Goal: Information Seeking & Learning: Learn about a topic

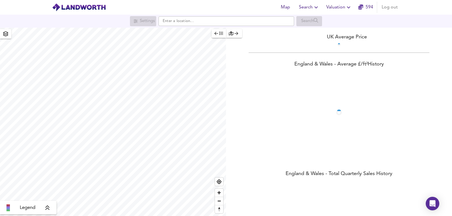
click at [335, 5] on span "Valuation" at bounding box center [339, 7] width 26 height 8
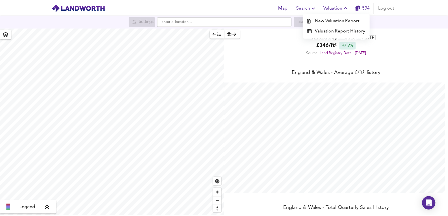
scroll to position [216, 452]
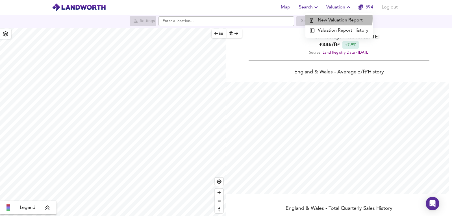
click at [327, 18] on li "New Valuation Report" at bounding box center [339, 20] width 68 height 10
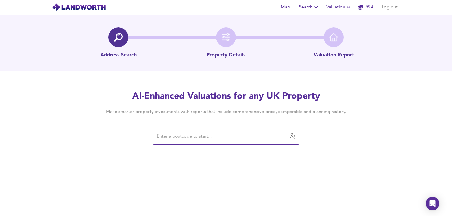
click at [196, 127] on div "AI-Enhanced Valuations for any UK Property Make smarter property investments wi…" at bounding box center [225, 117] width 271 height 54
click at [182, 141] on input "text" at bounding box center [221, 136] width 133 height 11
paste input "CV5 9TY"
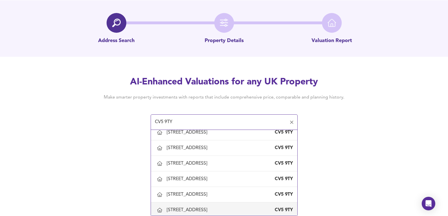
scroll to position [85, 0]
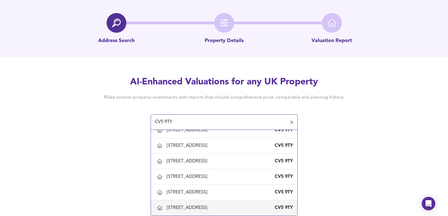
click at [205, 210] on div "10 Norton Grange, Coventry" at bounding box center [188, 208] width 43 height 6
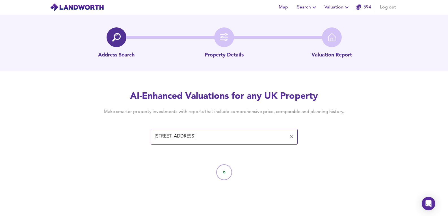
scroll to position [0, 0]
type input "10 Norton Grange, Coventry"
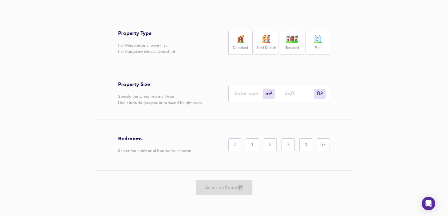
scroll to position [19, 0]
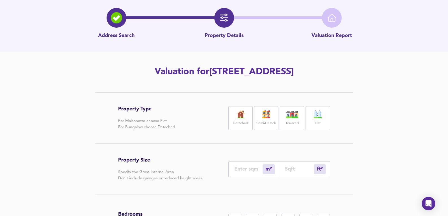
drag, startPoint x: 172, startPoint y: 69, endPoint x: 409, endPoint y: 61, distance: 236.7
click at [409, 62] on div "Address Search Property Details Valuation Report Valuation for 10 Norton Grange…" at bounding box center [224, 143] width 448 height 296
copy h2 "[STREET_ADDRESS]"
click at [242, 117] on img at bounding box center [240, 114] width 14 height 8
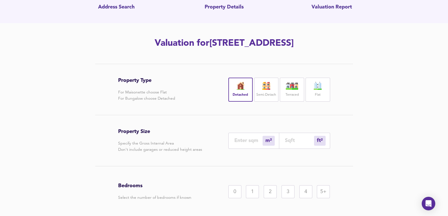
scroll to position [57, 0]
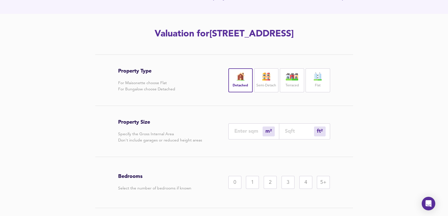
click at [304, 183] on div "4" at bounding box center [305, 182] width 13 height 13
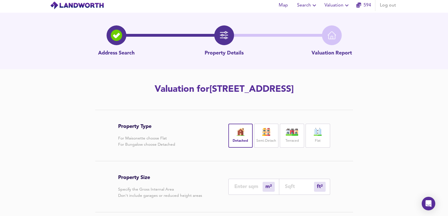
scroll to position [0, 0]
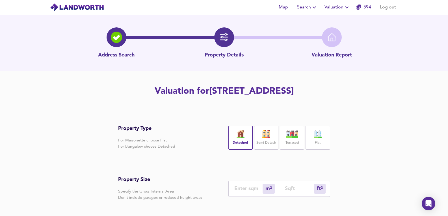
copy h2 "[STREET_ADDRESS]"
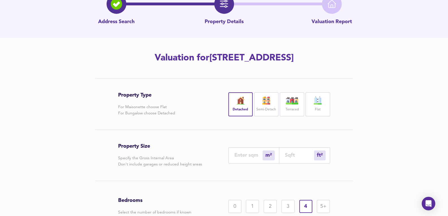
scroll to position [75, 0]
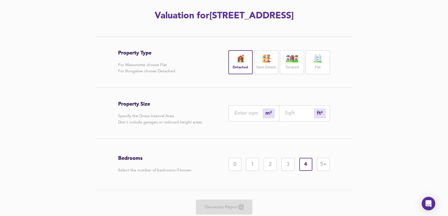
click at [249, 116] on div "m² sqm" at bounding box center [253, 113] width 51 height 16
click at [253, 112] on input "number" at bounding box center [248, 113] width 28 height 6
type input "2"
type input "22"
type input "20"
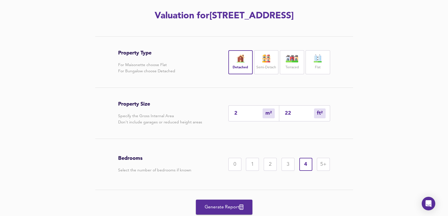
type input "215"
type input "200"
type input "2153"
type input "200"
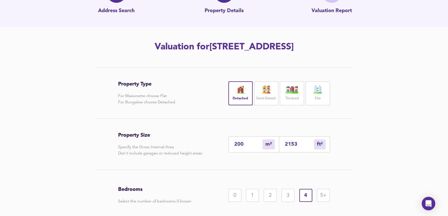
scroll to position [95, 0]
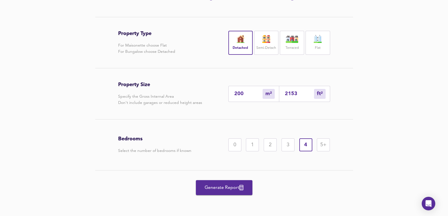
click at [232, 194] on button "Generate Report" at bounding box center [224, 187] width 57 height 15
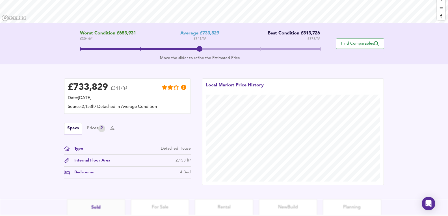
scroll to position [138, 0]
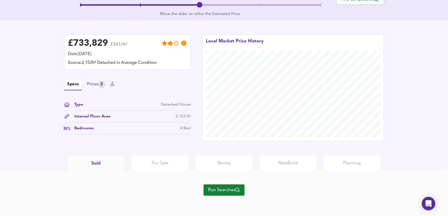
click at [93, 83] on div "Prices 2" at bounding box center [96, 84] width 18 height 7
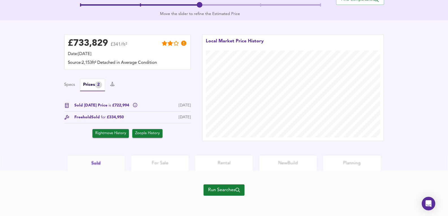
click at [215, 191] on span "Run Searches" at bounding box center [224, 190] width 32 height 8
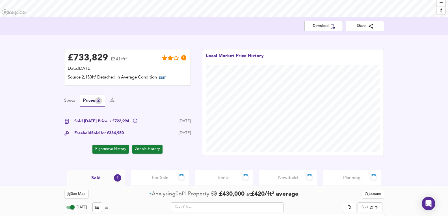
scroll to position [142, 0]
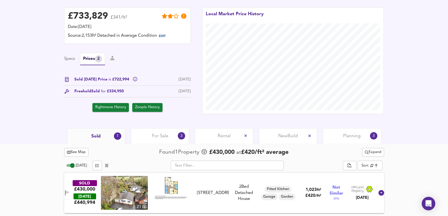
click at [365, 138] on div "Planning 3" at bounding box center [352, 136] width 58 height 16
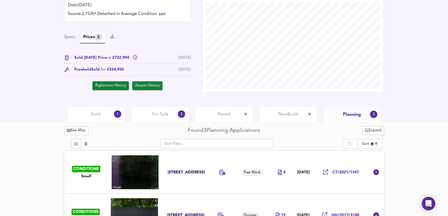
scroll to position [230, 0]
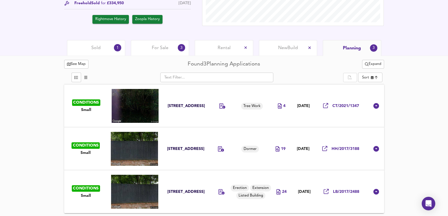
click at [230, 125] on td at bounding box center [224, 105] width 26 height 43
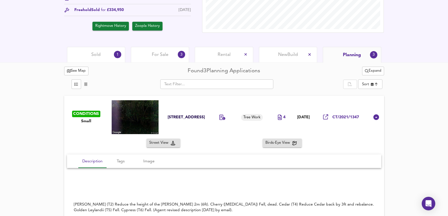
scroll to position [216, 0]
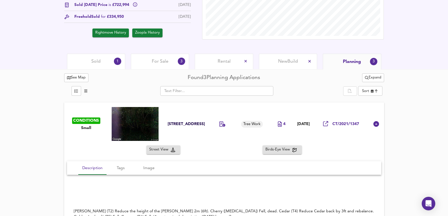
click at [163, 61] on span "For Sale" at bounding box center [160, 61] width 17 height 6
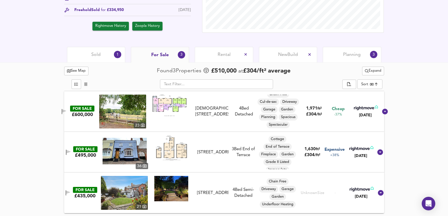
scroll to position [12, 0]
click at [101, 54] on div "Sold 1" at bounding box center [96, 55] width 58 height 16
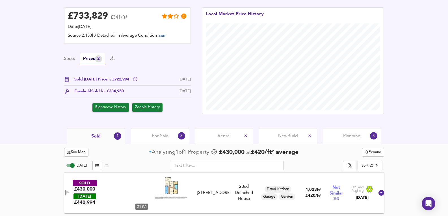
scroll to position [142, 0]
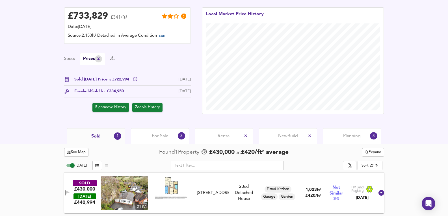
click at [376, 153] on span "Expand" at bounding box center [373, 152] width 16 height 6
click at [372, 162] on icon at bounding box center [369, 164] width 7 height 4
click at [151, 142] on div "For Sale 3" at bounding box center [160, 136] width 58 height 16
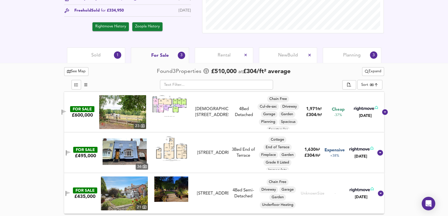
scroll to position [223, 0]
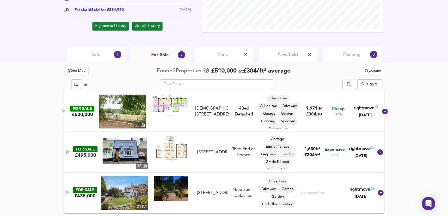
click at [381, 68] on span "Expand" at bounding box center [373, 71] width 16 height 6
click at [368, 85] on li "¼ mile ½ mile" at bounding box center [372, 82] width 57 height 9
click at [93, 53] on span "Sold" at bounding box center [95, 55] width 9 height 6
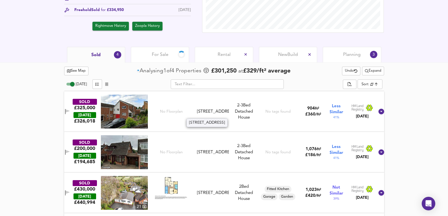
scroll to position [264, 0]
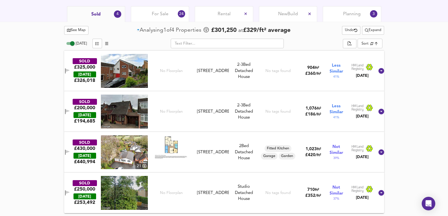
click at [157, 13] on span "For Sale" at bounding box center [160, 14] width 17 height 6
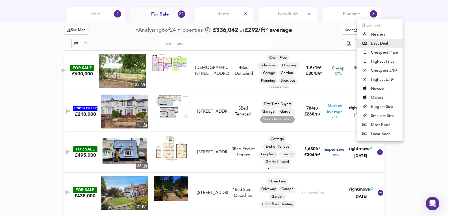
click at [393, 58] on li "Highest Price" at bounding box center [379, 61] width 45 height 9
type input "expensive"
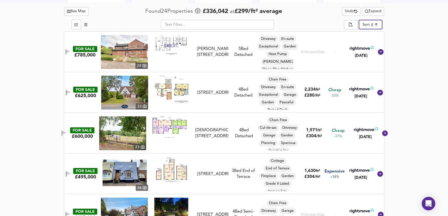
drag, startPoint x: 116, startPoint y: 91, endPoint x: 132, endPoint y: 86, distance: 16.8
click at [116, 91] on img at bounding box center [124, 93] width 47 height 34
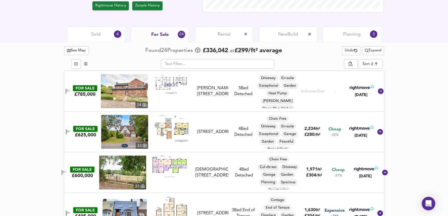
scroll to position [302, 0]
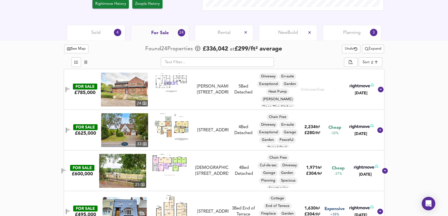
click at [113, 38] on div "Sold 4" at bounding box center [96, 33] width 58 height 16
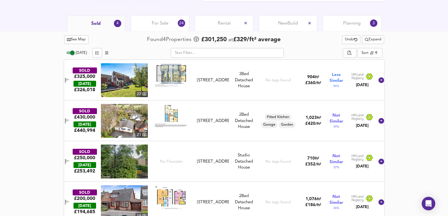
scroll to position [264, 0]
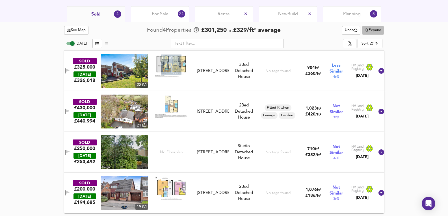
click at [376, 31] on span "Expand" at bounding box center [373, 30] width 16 height 6
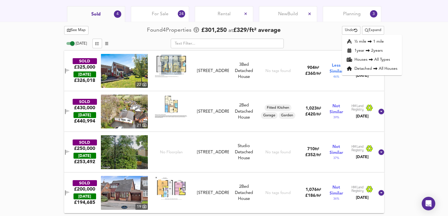
click at [385, 51] on li "1 year 2 years" at bounding box center [372, 50] width 60 height 9
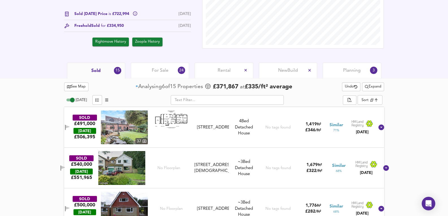
scroll to position [214, 0]
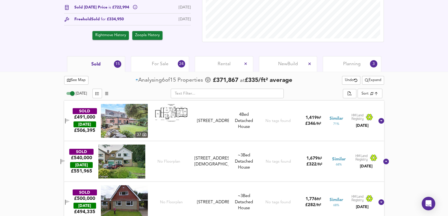
click at [135, 123] on img at bounding box center [124, 121] width 47 height 34
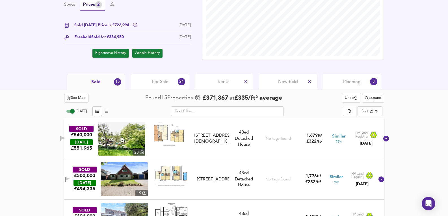
scroll to position [195, 0]
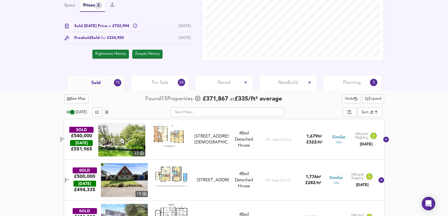
click at [172, 77] on div "For Sale 24" at bounding box center [160, 83] width 58 height 16
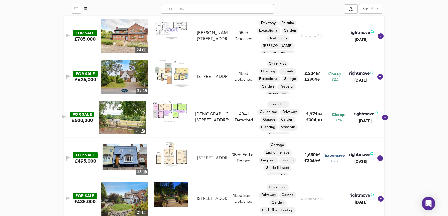
scroll to position [289, 0]
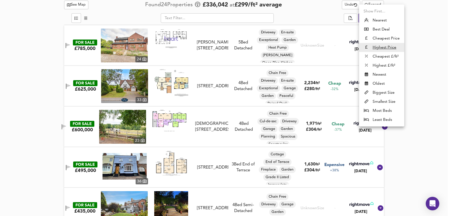
click at [387, 90] on li "Biggest Size" at bounding box center [381, 92] width 45 height 9
type input "biggest"
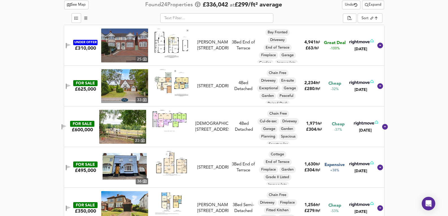
click at [123, 90] on img at bounding box center [124, 86] width 47 height 34
click at [130, 81] on img at bounding box center [124, 86] width 47 height 34
click at [122, 128] on img at bounding box center [122, 127] width 47 height 34
click at [133, 137] on img at bounding box center [122, 127] width 47 height 34
click at [137, 133] on img at bounding box center [122, 127] width 47 height 34
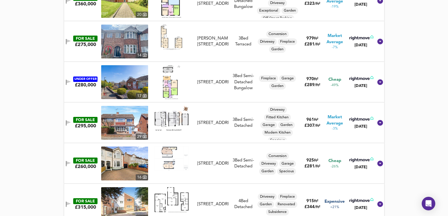
scroll to position [666, 0]
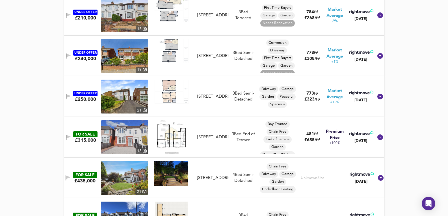
drag, startPoint x: 417, startPoint y: 151, endPoint x: 420, endPoint y: 167, distance: 16.6
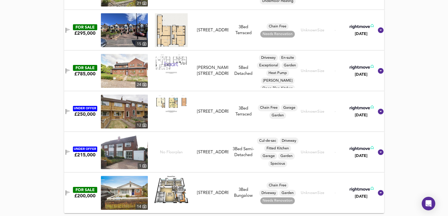
scroll to position [949, 0]
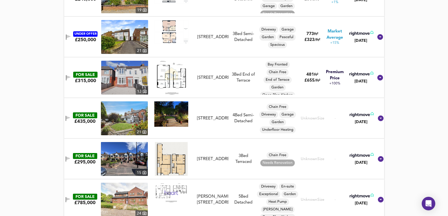
click at [123, 116] on img at bounding box center [124, 118] width 47 height 34
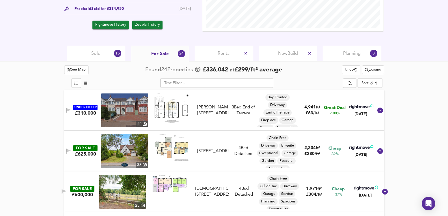
drag, startPoint x: 34, startPoint y: 115, endPoint x: 38, endPoint y: 35, distance: 80.1
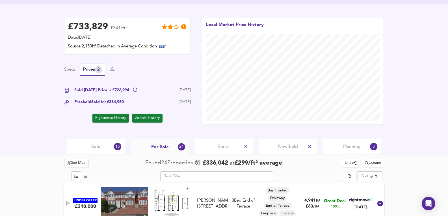
click at [108, 152] on div "Sold 15" at bounding box center [96, 147] width 58 height 16
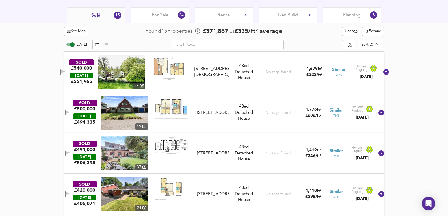
scroll to position [263, 0]
click at [123, 157] on img at bounding box center [124, 153] width 47 height 34
click at [233, 98] on div "SOLD £500,000 TODAY £ 494,335 19 51 Allesley Hall Drive, CV5 9NS 51 Allesley Ha…" at bounding box center [217, 113] width 315 height 34
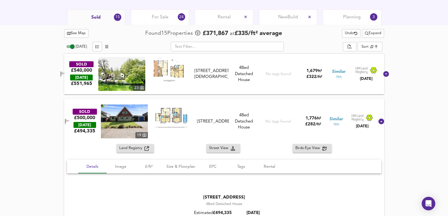
scroll to position [244, 0]
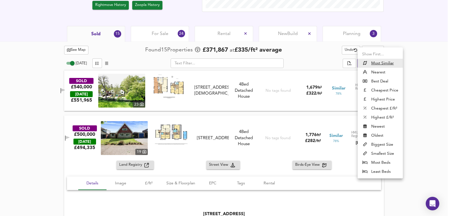
click at [404, 115] on div at bounding box center [226, 108] width 452 height 216
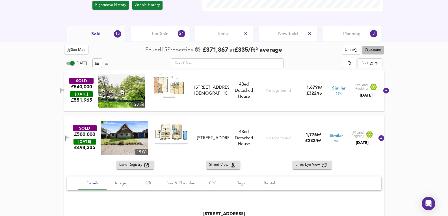
click at [376, 54] on button "Expand" at bounding box center [373, 50] width 22 height 9
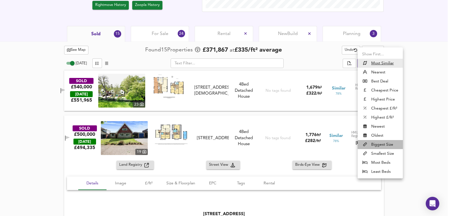
click at [397, 141] on li "Biggest Size" at bounding box center [380, 144] width 45 height 9
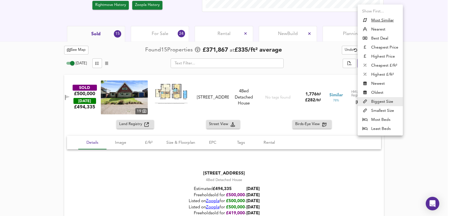
click at [388, 19] on u "Most Similiar" at bounding box center [382, 21] width 23 height 6
type input "similarityscore"
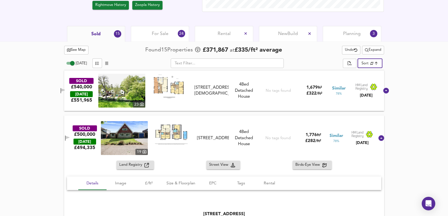
click at [372, 48] on span "Expand" at bounding box center [373, 50] width 16 height 6
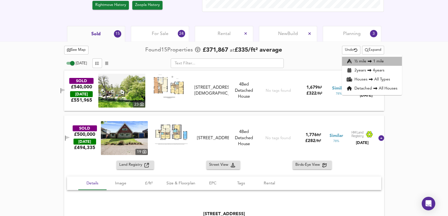
click at [385, 58] on li "½ mile 1 mile" at bounding box center [372, 61] width 60 height 9
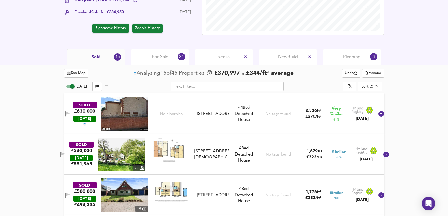
scroll to position [216, 0]
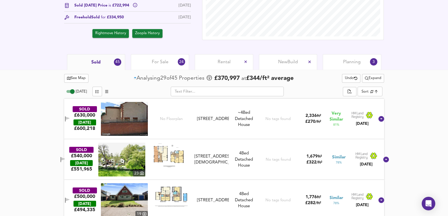
click at [232, 99] on div "SOLD £630,000 TODAY £ 600,218 No Floorplan 18 Coundon Green, CV6 2AL 18 Coundon…" at bounding box center [224, 119] width 320 height 41
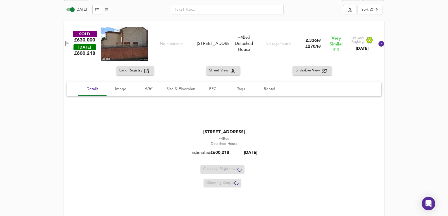
scroll to position [291, 0]
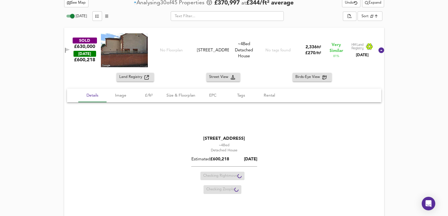
click at [268, 34] on div "No tags found" at bounding box center [277, 50] width 25 height 34
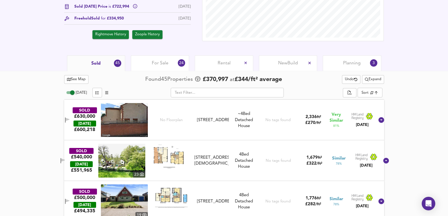
scroll to position [245, 0]
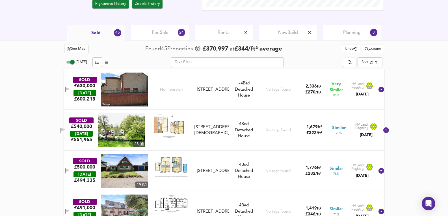
click at [268, 96] on div "No tags found" at bounding box center [277, 90] width 25 height 34
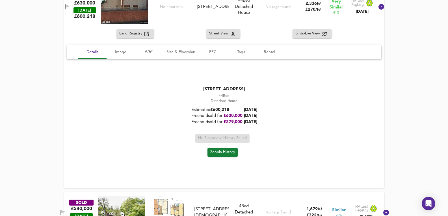
scroll to position [339, 0]
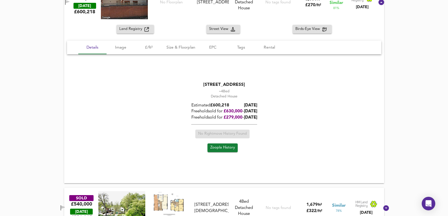
click at [277, 29] on div "Land Registry Street View Birds-Eye View" at bounding box center [224, 29] width 320 height 9
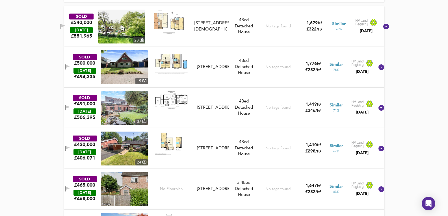
scroll to position [528, 0]
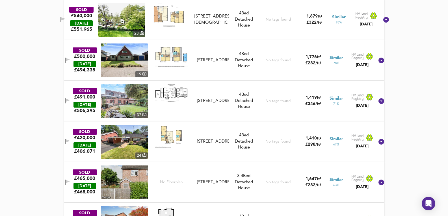
click at [129, 52] on img at bounding box center [124, 61] width 47 height 34
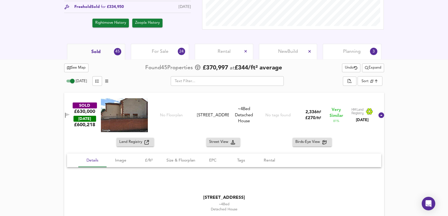
scroll to position [151, 0]
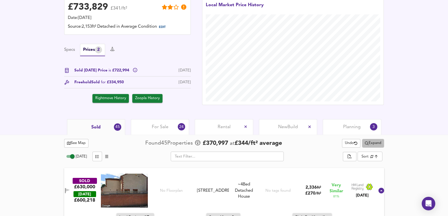
click at [375, 144] on span "Expand" at bounding box center [373, 143] width 16 height 6
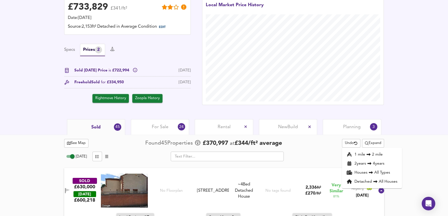
click at [384, 184] on li "Detached All Houses" at bounding box center [372, 181] width 60 height 9
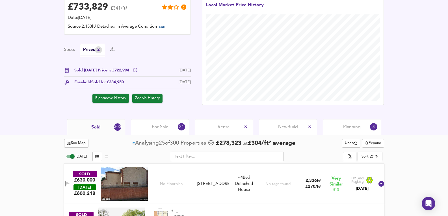
scroll to position [264, 0]
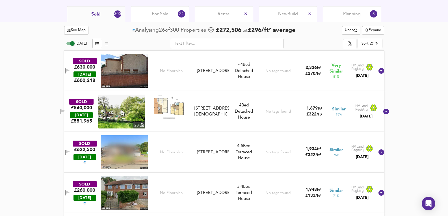
click at [241, 77] on div "~4 Bed We've estimated the total number of bedrooms from EPC data (8 heated roo…" at bounding box center [243, 71] width 25 height 18
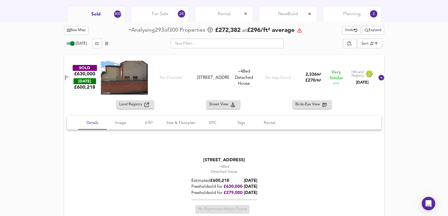
drag, startPoint x: 204, startPoint y: 70, endPoint x: 219, endPoint y: 86, distance: 22.4
click at [219, 81] on div "[STREET_ADDRESS]" at bounding box center [213, 78] width 32 height 6
drag, startPoint x: 215, startPoint y: 78, endPoint x: 218, endPoint y: 85, distance: 7.1
click at [218, 81] on div "[STREET_ADDRESS]" at bounding box center [213, 78] width 32 height 6
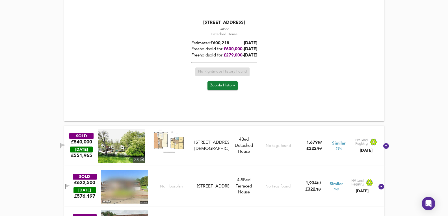
scroll to position [452, 0]
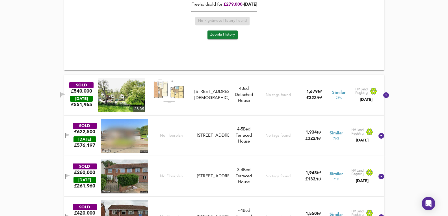
drag, startPoint x: 112, startPoint y: 144, endPoint x: 139, endPoint y: 3, distance: 143.3
click at [112, 144] on img at bounding box center [124, 136] width 47 height 34
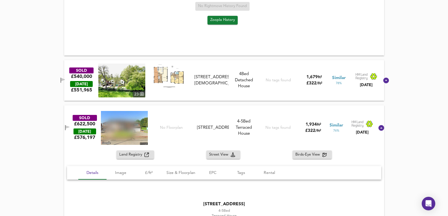
scroll to position [433, 0]
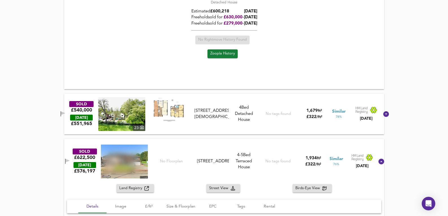
click at [247, 124] on div "SOLD £540,000 TODAY £ 551,965 23 36 Church Walk, CV5 9ER 36 Church Walk, CV5 9E…" at bounding box center [217, 114] width 324 height 34
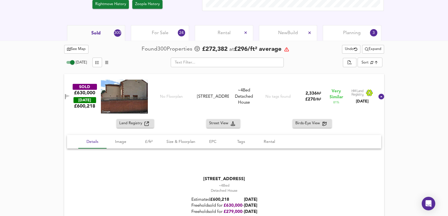
scroll to position [170, 0]
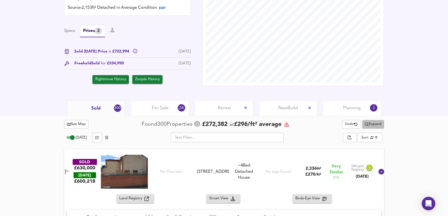
click at [366, 126] on span "Expand" at bounding box center [373, 124] width 16 height 6
click at [169, 110] on div "For Sale 24" at bounding box center [160, 108] width 58 height 16
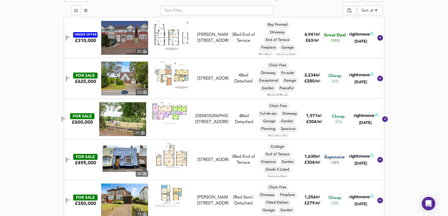
scroll to position [245, 0]
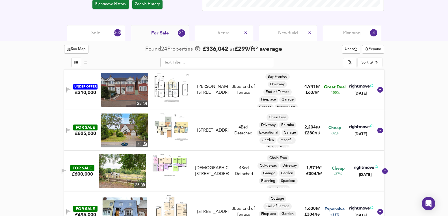
click at [127, 88] on img at bounding box center [124, 90] width 47 height 34
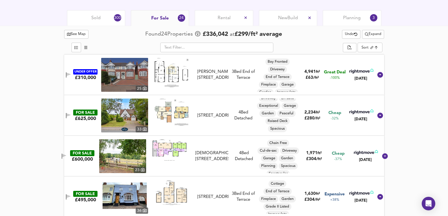
scroll to position [226, 0]
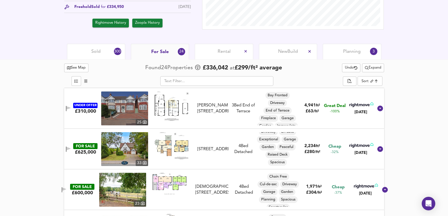
click at [112, 51] on div "Sold 300" at bounding box center [96, 52] width 58 height 16
click at [98, 55] on span "Sold" at bounding box center [95, 52] width 9 height 6
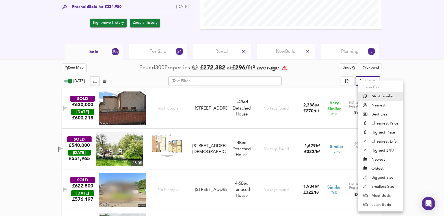
scroll to position [207, 0]
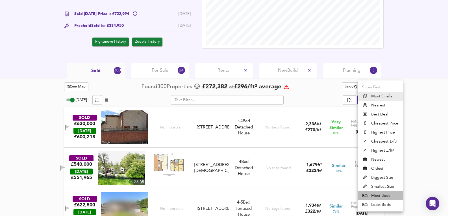
click at [389, 197] on li "Most Beds" at bounding box center [380, 195] width 45 height 9
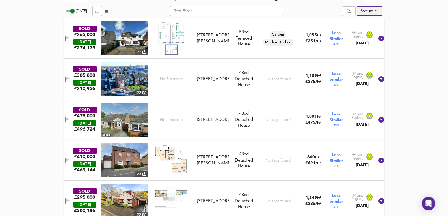
scroll to position [301, 0]
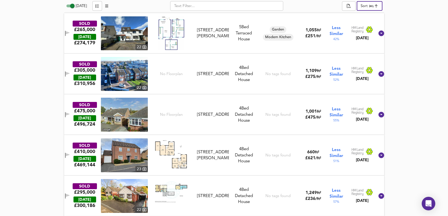
click at [173, 157] on img at bounding box center [171, 154] width 34 height 32
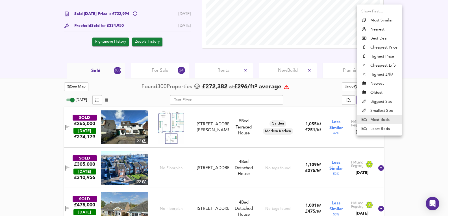
click at [392, 58] on li "Highest Price" at bounding box center [379, 56] width 45 height 9
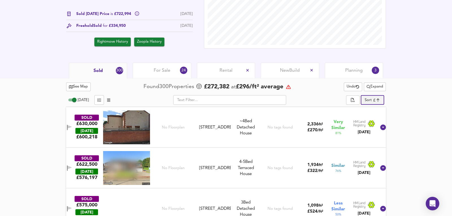
type input "expensive"
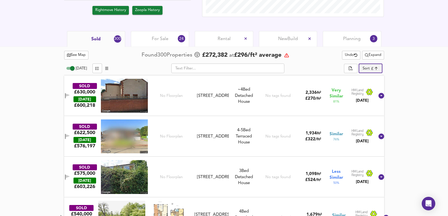
scroll to position [245, 0]
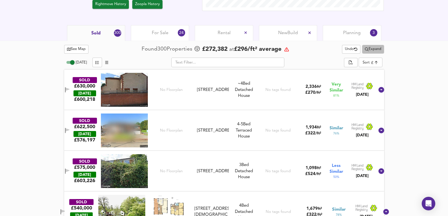
click at [374, 45] on button "Expand" at bounding box center [373, 49] width 22 height 9
click at [389, 71] on li "2 year s 4 years" at bounding box center [372, 69] width 53 height 9
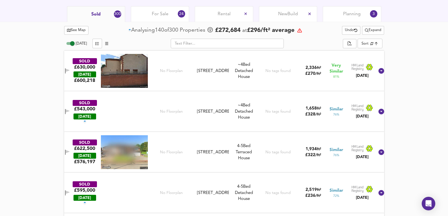
scroll to position [226, 0]
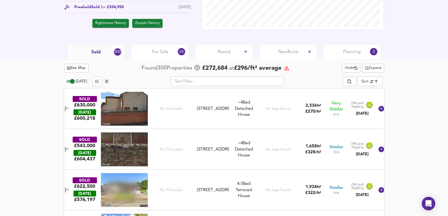
click at [155, 49] on span "For Sale" at bounding box center [160, 52] width 17 height 6
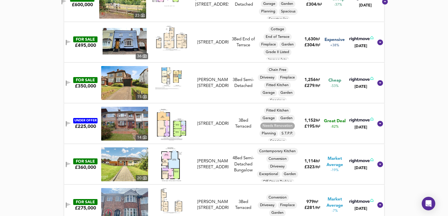
scroll to position [264, 0]
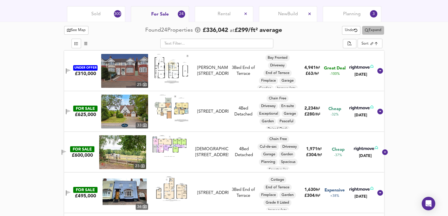
click at [374, 28] on span "Expand" at bounding box center [373, 30] width 16 height 6
click at [387, 41] on li "½ mile 1 mile" at bounding box center [372, 41] width 57 height 9
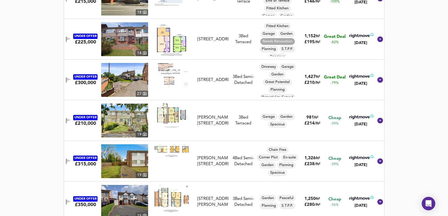
scroll to position [226, 0]
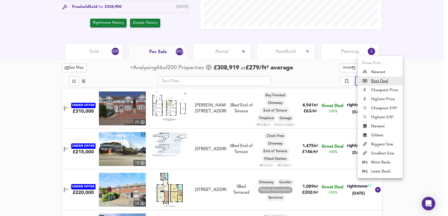
click at [381, 104] on li "Cheapest £/ft²" at bounding box center [379, 108] width 45 height 9
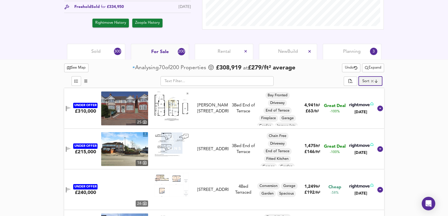
type input "lowppsf"
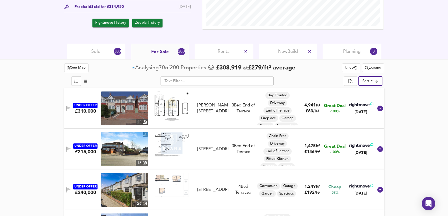
click at [105, 52] on div "Sold 300" at bounding box center [96, 52] width 58 height 16
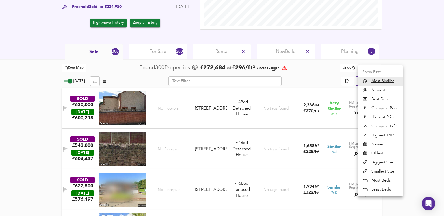
click at [428, 102] on div at bounding box center [224, 108] width 448 height 216
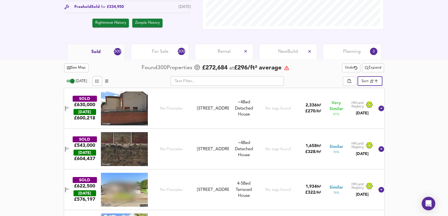
click at [378, 77] on ul "Show First... Most Similiar Nearest Best Deal Cheapest Price Highest Price Chea…" at bounding box center [375, 109] width 34 height 74
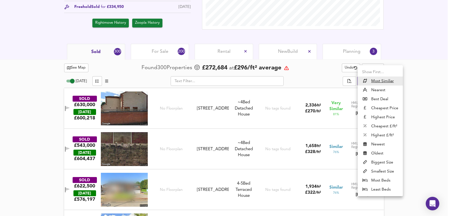
click at [382, 117] on li "Highest Price" at bounding box center [380, 117] width 45 height 9
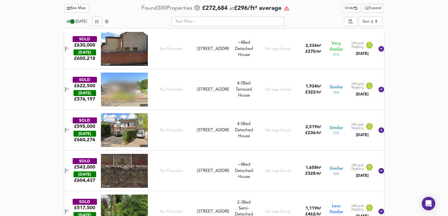
scroll to position [245, 0]
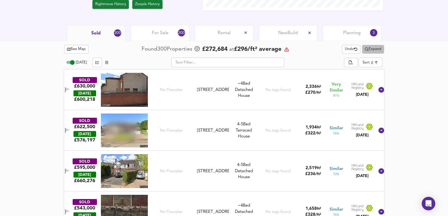
click at [376, 49] on span "Expand" at bounding box center [373, 49] width 16 height 6
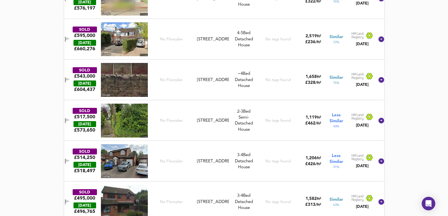
scroll to position [207, 0]
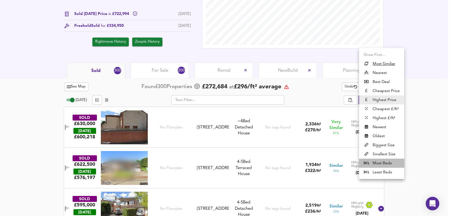
click at [386, 166] on li "Most Beds" at bounding box center [381, 163] width 45 height 9
type input "mostbeds"
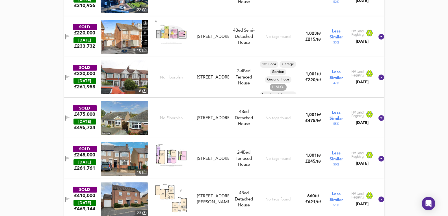
scroll to position [377, 0]
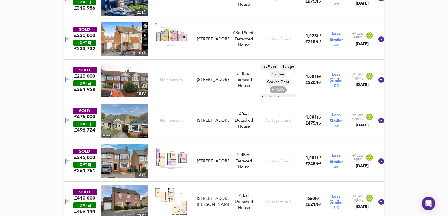
click at [179, 32] on img at bounding box center [171, 34] width 34 height 24
click at [128, 40] on img at bounding box center [124, 39] width 47 height 34
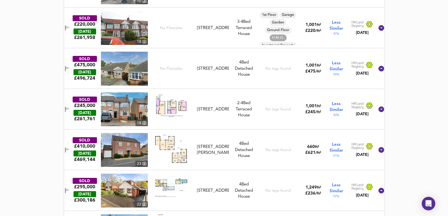
scroll to position [452, 0]
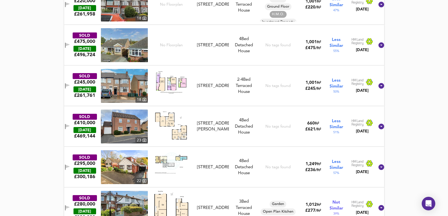
click at [104, 170] on img at bounding box center [124, 167] width 47 height 34
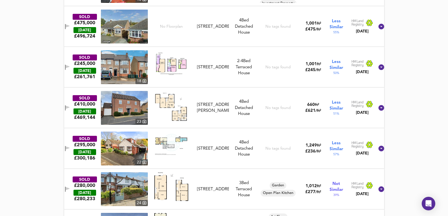
click at [232, 137] on div "SOLD £295,000 TODAY £ 300,186 22 16 Scafell Close, CV5 7JH 16 Scafell Close, CV…" at bounding box center [217, 149] width 315 height 34
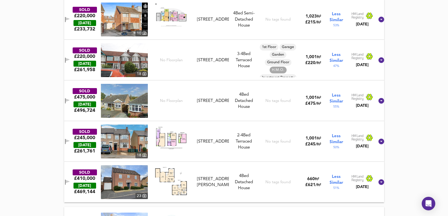
scroll to position [396, 0]
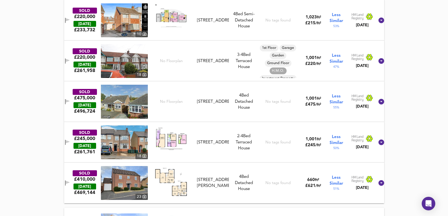
click at [181, 191] on img at bounding box center [171, 182] width 34 height 32
click at [231, 164] on div "SOLD £410,000 TODAY £ 469,144 23 16 Lyons Drive, CV5 9PP 16 Lyons Drive, CV5 9P…" at bounding box center [224, 183] width 320 height 41
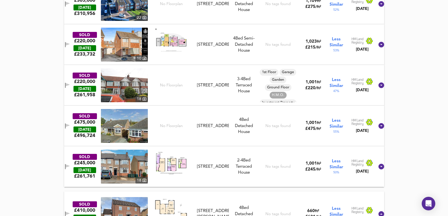
scroll to position [301, 0]
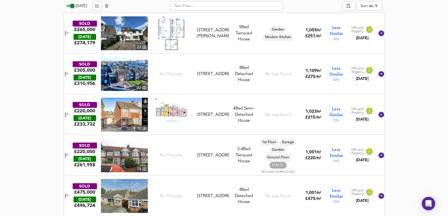
click at [254, 91] on div "SOLD £305,000 TODAY £ 310,956 22 No Floorplan 102 Dunchurch Highway, CV5 8AA 10…" at bounding box center [224, 74] width 320 height 41
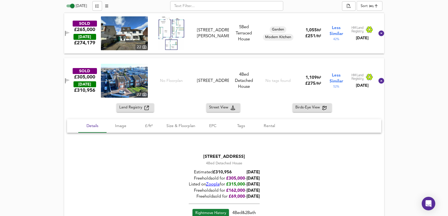
click at [210, 183] on span "Zoopla" at bounding box center [213, 185] width 14 height 4
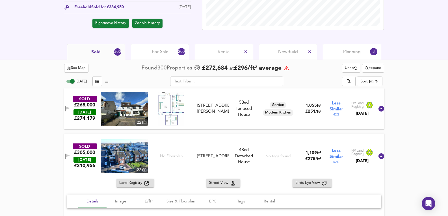
scroll to position [207, 0]
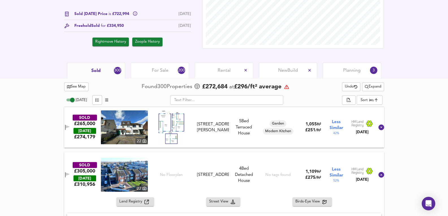
click at [150, 64] on div "For Sale 200" at bounding box center [160, 71] width 58 height 16
click at [150, 69] on div "For Sale 200" at bounding box center [160, 71] width 58 height 16
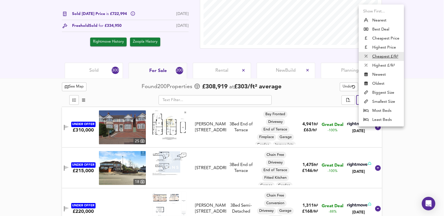
scroll to position [264, 0]
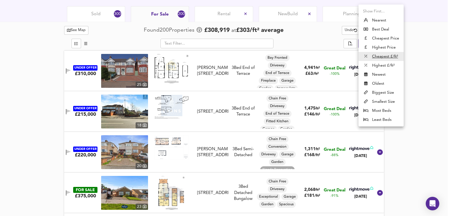
click at [384, 49] on li "Highest Price" at bounding box center [381, 47] width 45 height 9
type input "expensive"
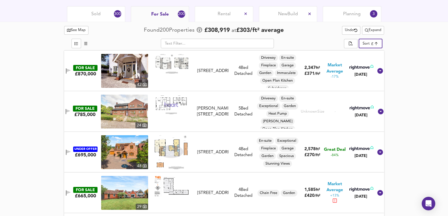
click at [381, 26] on button "Expand" at bounding box center [373, 30] width 22 height 9
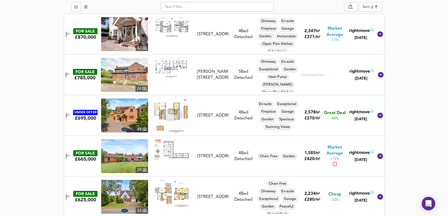
scroll to position [301, 0]
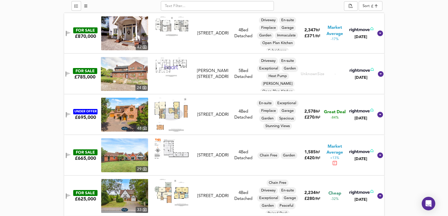
click at [126, 71] on img at bounding box center [124, 74] width 47 height 34
click at [120, 35] on img at bounding box center [124, 33] width 47 height 34
click at [258, 47] on div "Driveway En-suite Fireplace Garage Garden Immaculate Open Plan Kitchen Subsiden…" at bounding box center [277, 35] width 43 height 38
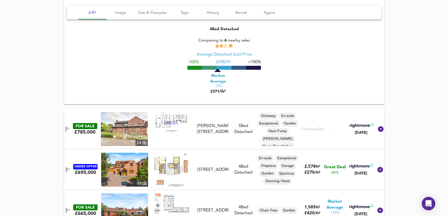
scroll to position [320, 0]
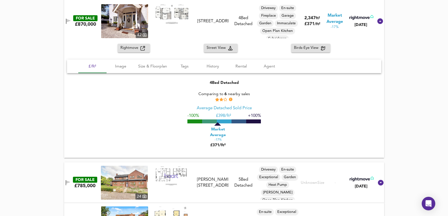
click at [124, 176] on img at bounding box center [124, 183] width 47 height 34
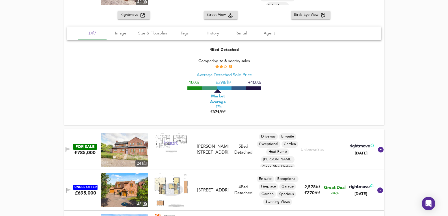
scroll to position [414, 0]
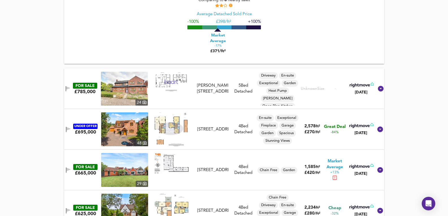
click at [129, 136] on img at bounding box center [124, 129] width 47 height 34
click at [237, 143] on div "UNDER OFFER £695,000 [STREET_ADDRESS] [STREET_ADDRESS] 4 Bed Detached En-suite …" at bounding box center [217, 129] width 312 height 34
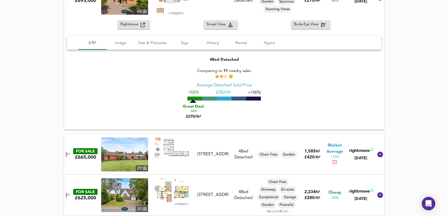
scroll to position [546, 0]
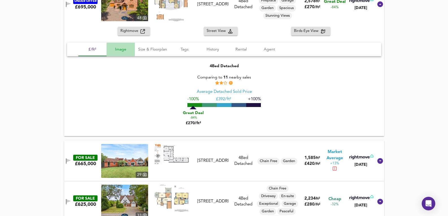
click at [122, 54] on button "Image" at bounding box center [121, 50] width 28 height 14
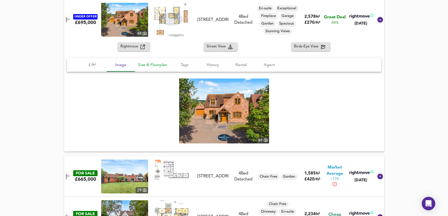
scroll to position [509, 0]
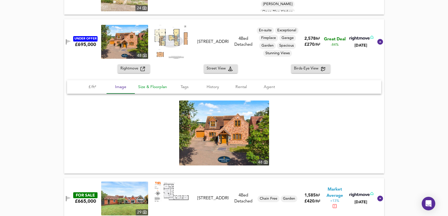
click at [148, 84] on span "Size & Floorplan" at bounding box center [152, 87] width 29 height 7
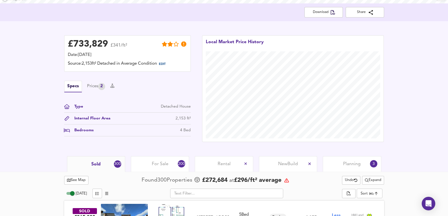
scroll to position [188, 0]
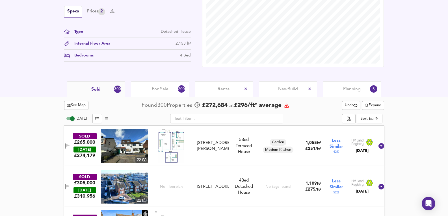
click at [172, 92] on div "For Sale 200" at bounding box center [160, 89] width 58 height 16
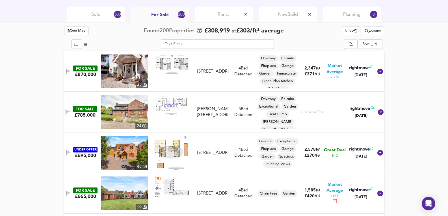
scroll to position [264, 0]
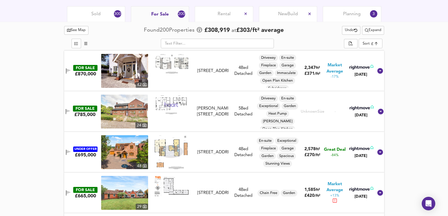
click at [131, 150] on img at bounding box center [124, 152] width 47 height 34
drag, startPoint x: 378, startPoint y: 153, endPoint x: 375, endPoint y: 158, distance: 6.4
click at [378, 153] on icon at bounding box center [380, 152] width 6 height 6
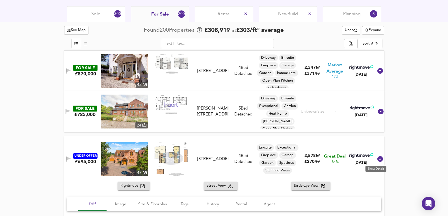
scroll to position [339, 0]
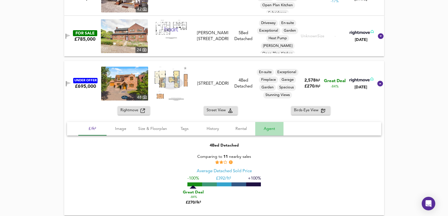
click at [274, 133] on button "Agent" at bounding box center [269, 129] width 28 height 14
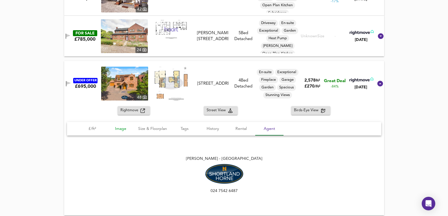
click at [109, 128] on button "Image" at bounding box center [121, 129] width 28 height 14
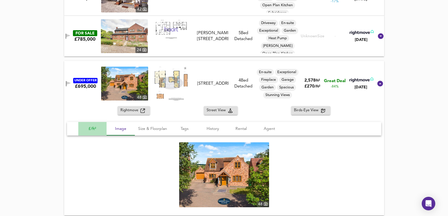
click at [91, 130] on span "£/ft²" at bounding box center [92, 128] width 21 height 7
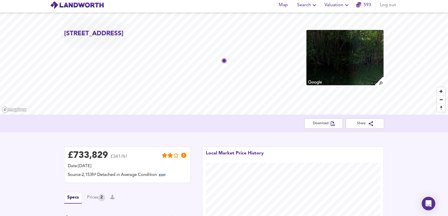
scroll to position [0, 0]
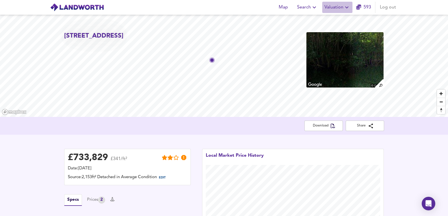
click at [343, 8] on span "Valuation" at bounding box center [337, 7] width 26 height 8
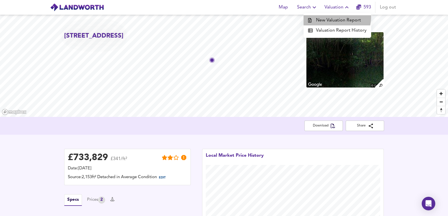
click at [334, 17] on li "New Valuation Report" at bounding box center [337, 20] width 68 height 10
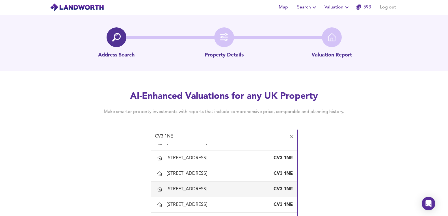
scroll to position [75, 0]
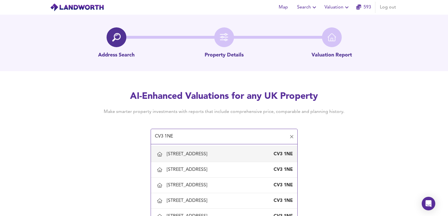
click at [207, 152] on div "[STREET_ADDRESS]" at bounding box center [188, 154] width 43 height 6
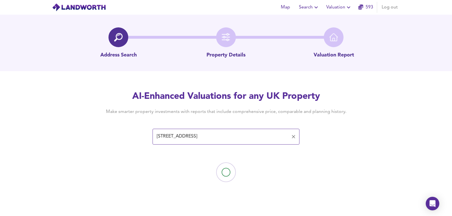
type input "[STREET_ADDRESS]"
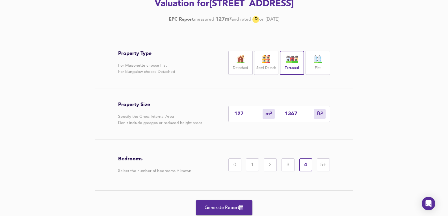
scroll to position [94, 0]
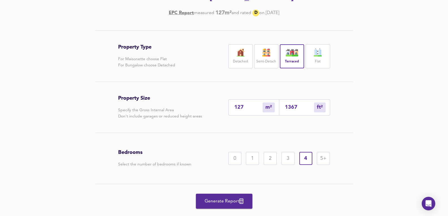
click at [233, 203] on span "Generate Report" at bounding box center [223, 202] width 45 height 8
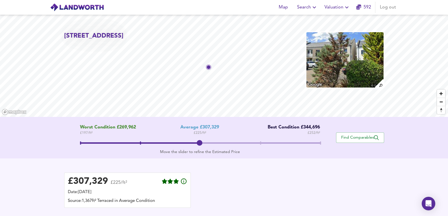
click at [337, 44] on img at bounding box center [345, 60] width 78 height 57
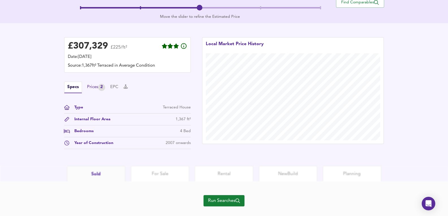
scroll to position [146, 0]
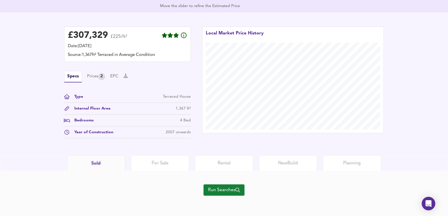
drag, startPoint x: 90, startPoint y: 82, endPoint x: 101, endPoint y: 72, distance: 15.4
click at [90, 81] on div "Specs Prices 2 EPC" at bounding box center [127, 77] width 127 height 12
click at [101, 72] on div "Specs Prices 2 EPC" at bounding box center [127, 77] width 127 height 12
click at [105, 77] on div "2" at bounding box center [101, 76] width 7 height 7
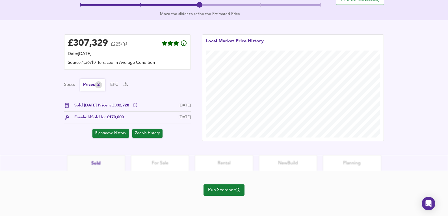
scroll to position [138, 0]
click at [219, 196] on div "Run Searches" at bounding box center [223, 193] width 41 height 45
click at [223, 185] on button "Run Searches" at bounding box center [223, 190] width 41 height 11
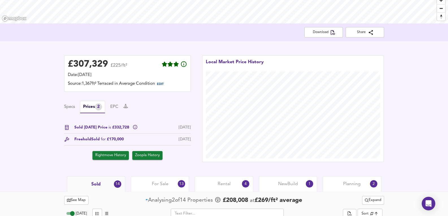
scroll to position [132, 0]
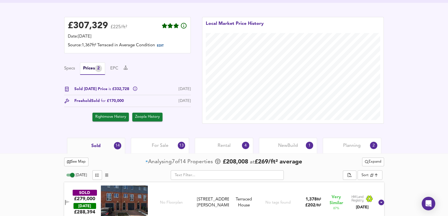
click at [215, 150] on div "Rental 4" at bounding box center [224, 146] width 58 height 16
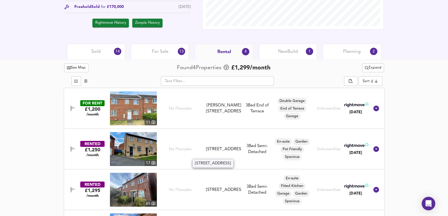
scroll to position [264, 0]
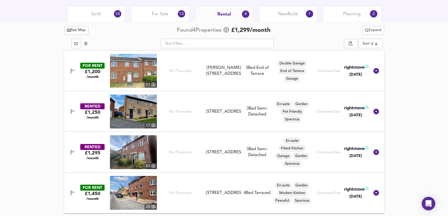
click at [365, 8] on div "Planning 2" at bounding box center [352, 14] width 58 height 16
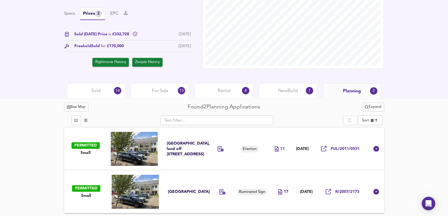
click at [292, 92] on span "New Build" at bounding box center [288, 91] width 20 height 6
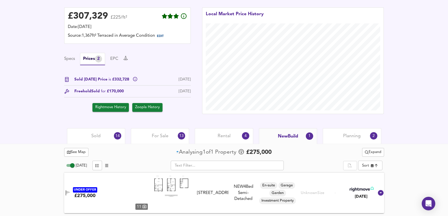
scroll to position [142, 0]
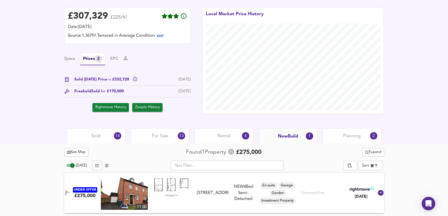
click at [236, 137] on div "Rental 4" at bounding box center [224, 136] width 58 height 16
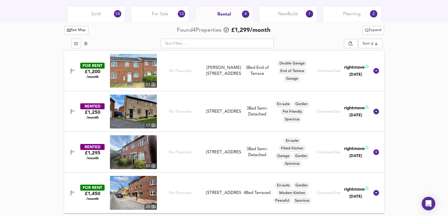
click at [155, 15] on span "For Sale" at bounding box center [160, 14] width 17 height 6
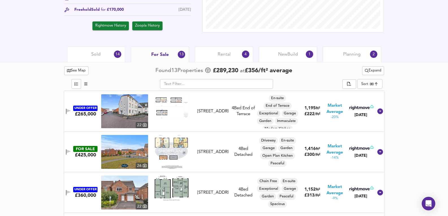
scroll to position [215, 0]
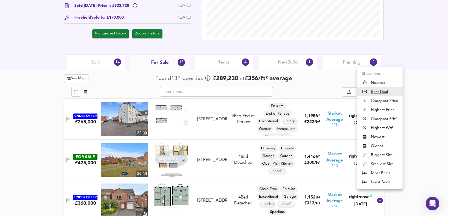
click at [384, 79] on li "Nearest" at bounding box center [379, 82] width 45 height 9
type input "distancetocenter"
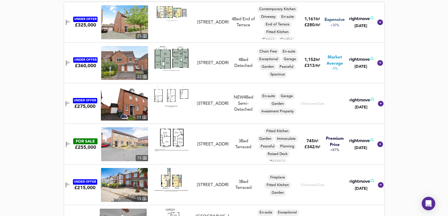
scroll to position [253, 0]
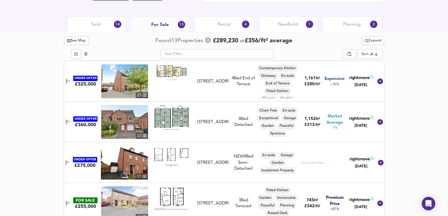
click at [122, 25] on div "Sold 14" at bounding box center [96, 25] width 58 height 16
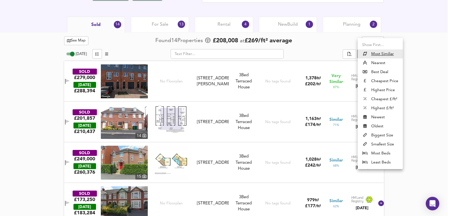
click at [376, 66] on li "Nearest" at bounding box center [380, 62] width 45 height 9
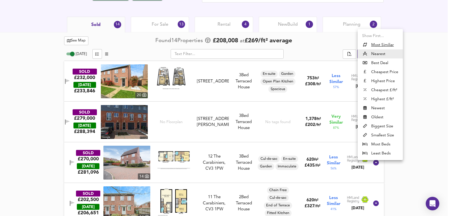
click at [383, 39] on ul "Show First... Most Similiar Nearest Best Deal Cheapest Price Highest Price Chea…" at bounding box center [380, 94] width 45 height 131
click at [383, 41] on li "Most Similiar" at bounding box center [380, 44] width 45 height 9
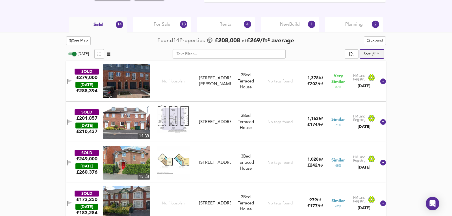
type input "similarityscore"
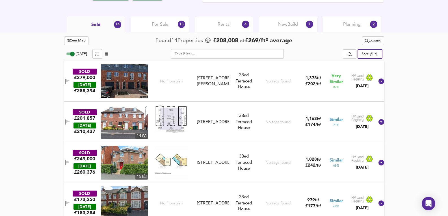
click at [377, 41] on span "Expand" at bounding box center [373, 41] width 16 height 6
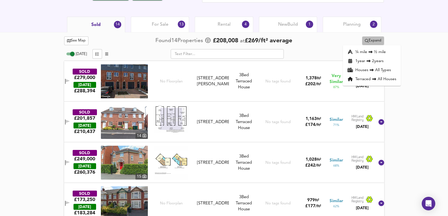
click at [377, 41] on span "Expand" at bounding box center [373, 41] width 16 height 6
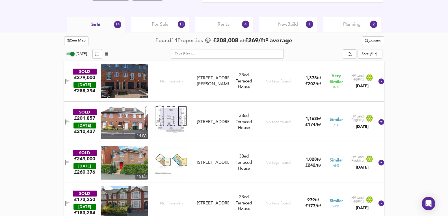
drag, startPoint x: 153, startPoint y: 12, endPoint x: 167, endPoint y: 25, distance: 19.0
click at [167, 25] on span "For Sale" at bounding box center [160, 24] width 17 height 6
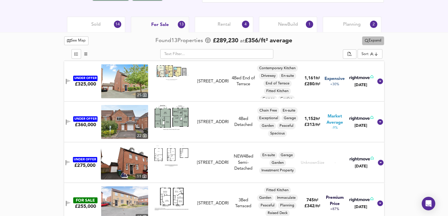
click at [366, 37] on button "Expand" at bounding box center [373, 40] width 22 height 9
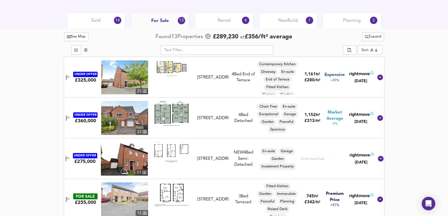
scroll to position [253, 0]
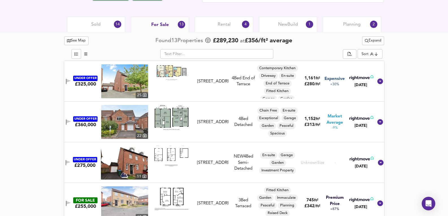
click at [127, 77] on img at bounding box center [124, 81] width 47 height 34
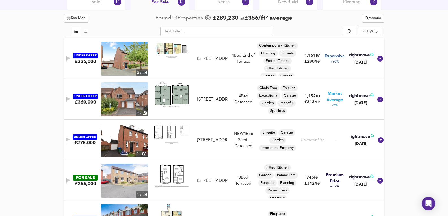
scroll to position [272, 0]
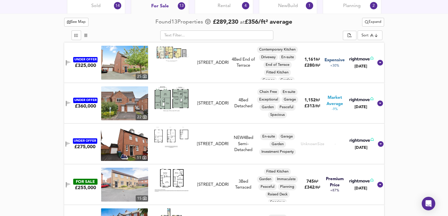
click at [122, 148] on img at bounding box center [124, 144] width 47 height 34
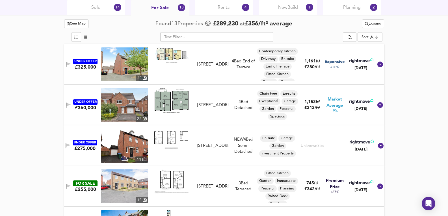
scroll to position [197, 0]
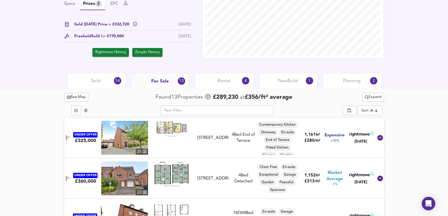
click at [103, 81] on div "Sold 14" at bounding box center [96, 81] width 58 height 16
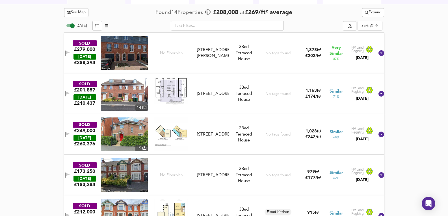
scroll to position [275, 0]
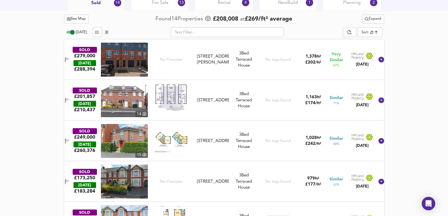
click at [127, 53] on img at bounding box center [124, 60] width 47 height 34
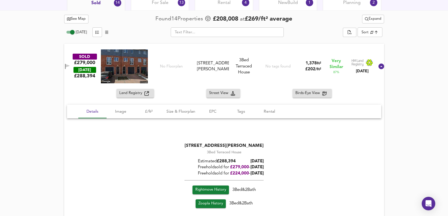
click at [373, 19] on span "Expand" at bounding box center [373, 19] width 16 height 6
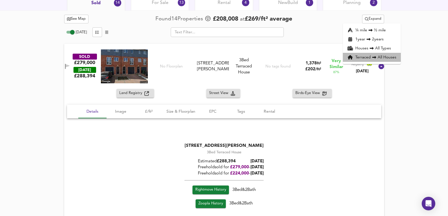
click at [365, 57] on li "Terraced All Houses" at bounding box center [372, 57] width 58 height 9
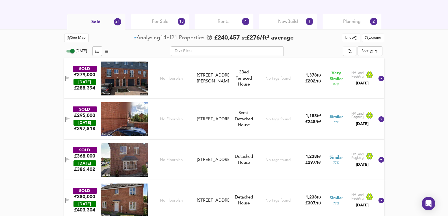
scroll to position [162, 0]
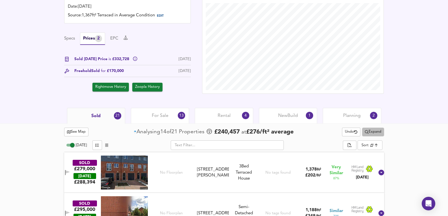
click at [381, 133] on button "Expand" at bounding box center [373, 132] width 22 height 9
click at [380, 133] on span "Expand" at bounding box center [373, 132] width 16 height 6
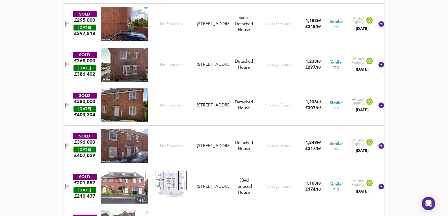
scroll to position [444, 0]
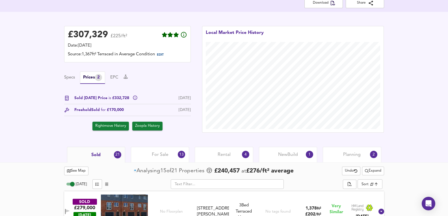
drag, startPoint x: 448, startPoint y: 150, endPoint x: 444, endPoint y: 73, distance: 76.9
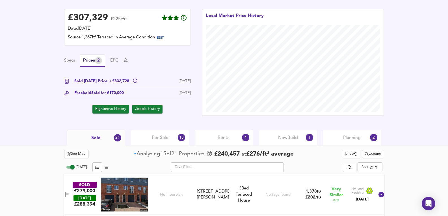
scroll to position [146, 0]
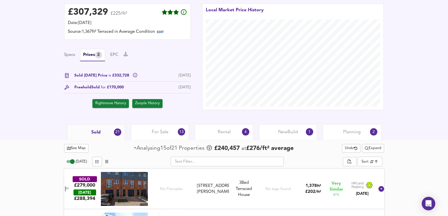
click at [366, 151] on span "Expand" at bounding box center [373, 148] width 16 height 6
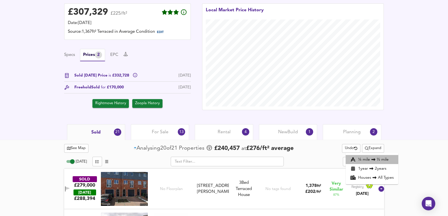
click at [370, 162] on li "¼ mile ½ mile" at bounding box center [372, 159] width 53 height 9
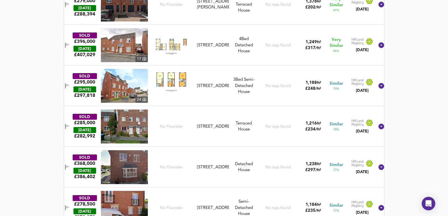
scroll to position [334, 0]
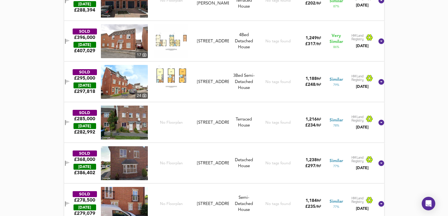
click at [130, 37] on img at bounding box center [124, 41] width 47 height 34
click at [256, 60] on div "SOLD £396,000 [DATE] £ 407,029 [GEOGRAPHIC_DATA][STREET_ADDRESS][STREET_ADDRESS…" at bounding box center [224, 41] width 320 height 41
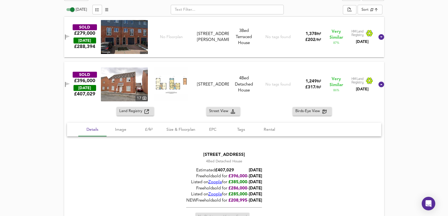
scroll to position [296, 0]
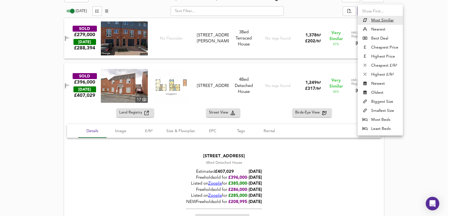
click at [384, 123] on li "Most Beds" at bounding box center [380, 119] width 45 height 9
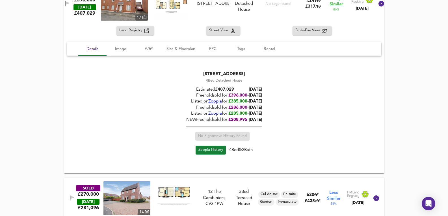
scroll to position [409, 0]
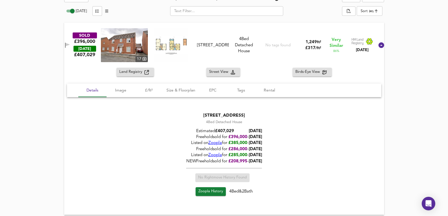
scroll to position [183, 0]
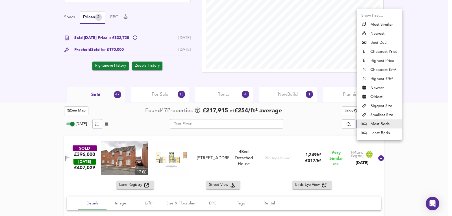
click at [376, 27] on u "Most Similiar" at bounding box center [381, 25] width 23 height 6
type input "similarityscore"
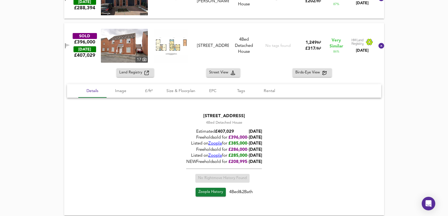
scroll to position [334, 0]
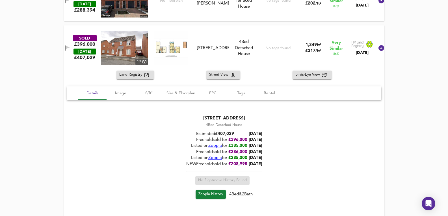
click at [237, 26] on div "SOLD £396,000 [DATE] £ 407,029 [GEOGRAPHIC_DATA][STREET_ADDRESS][STREET_ADDRESS…" at bounding box center [224, 47] width 320 height 45
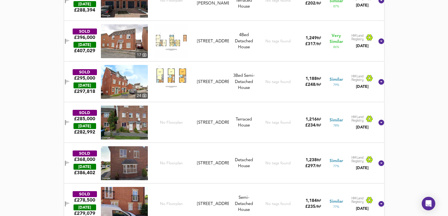
click at [136, 83] on img at bounding box center [124, 82] width 47 height 34
drag, startPoint x: 206, startPoint y: 102, endPoint x: 444, endPoint y: 92, distance: 238.1
click at [206, 102] on div "SOLD £285,000 [DATE] £ 282,992 No Floorplan [STREET_ADDRESS][GEOGRAPHIC_DATA][S…" at bounding box center [224, 122] width 320 height 41
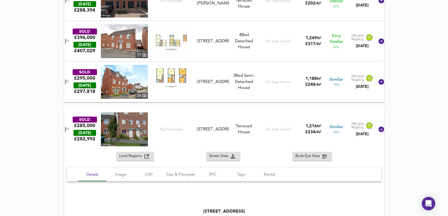
click at [229, 92] on div "SOLD £295,000 [DATE] £ 297,818 24 [STREET_ADDRESS] [STREET_ADDRESS] 3 Bed Semi-…" at bounding box center [217, 82] width 315 height 34
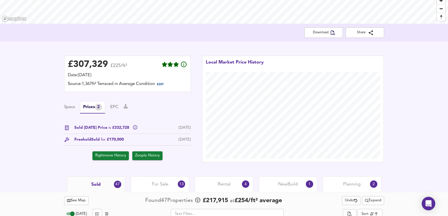
scroll to position [146, 0]
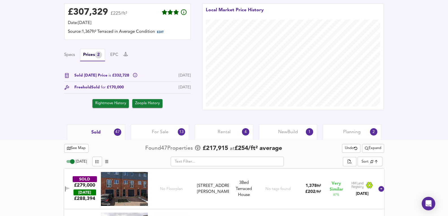
click at [171, 126] on div "For Sale 13" at bounding box center [160, 132] width 58 height 16
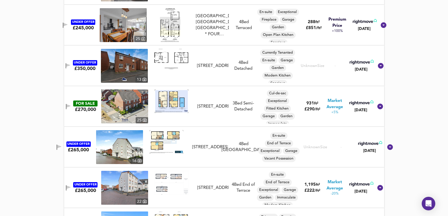
scroll to position [504, 0]
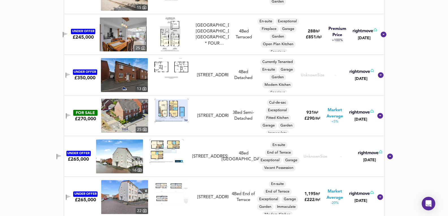
click at [125, 39] on img at bounding box center [123, 35] width 47 height 34
click at [136, 34] on img at bounding box center [123, 35] width 47 height 34
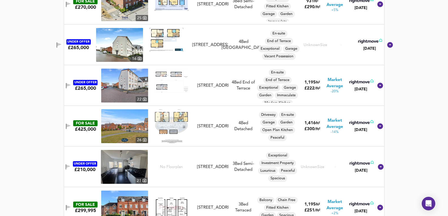
scroll to position [617, 0]
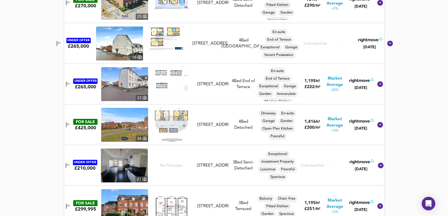
click at [125, 29] on img at bounding box center [119, 44] width 47 height 34
click at [125, 82] on img at bounding box center [124, 84] width 47 height 34
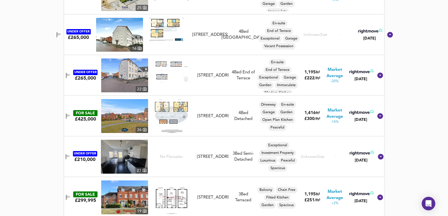
scroll to position [630, 0]
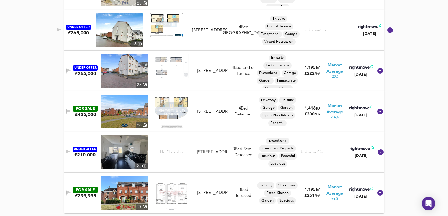
click at [134, 67] on img at bounding box center [124, 71] width 47 height 34
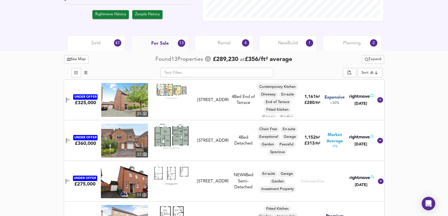
scroll to position [234, 0]
click at [126, 106] on img at bounding box center [124, 100] width 47 height 34
drag, startPoint x: 112, startPoint y: 44, endPoint x: 440, endPoint y: 152, distance: 344.7
click at [112, 44] on div "Sold 47" at bounding box center [96, 44] width 58 height 16
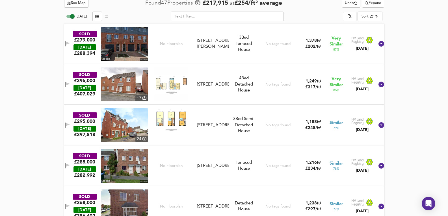
scroll to position [234, 0]
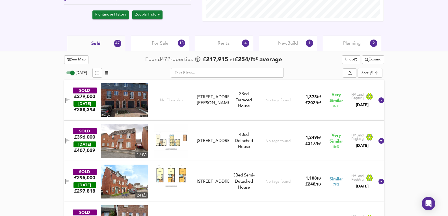
click at [154, 44] on span "For Sale" at bounding box center [160, 43] width 17 height 6
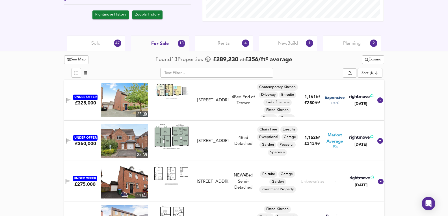
scroll to position [253, 0]
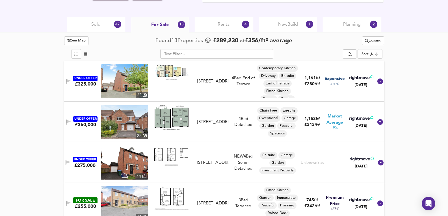
click at [100, 19] on div "Sold 47" at bounding box center [96, 25] width 58 height 16
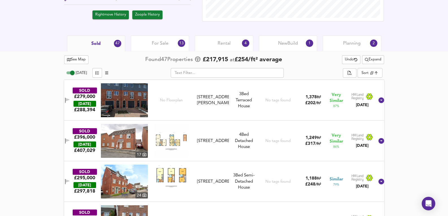
scroll to position [215, 0]
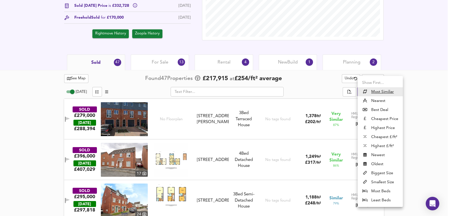
click at [404, 74] on div at bounding box center [226, 108] width 452 height 216
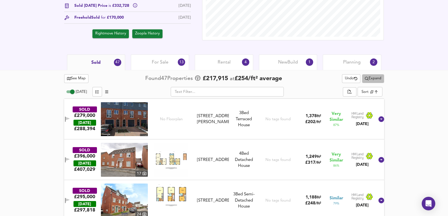
click at [379, 77] on span "Expand" at bounding box center [373, 78] width 16 height 6
click at [382, 89] on li "½ mile 1 mile" at bounding box center [372, 89] width 53 height 9
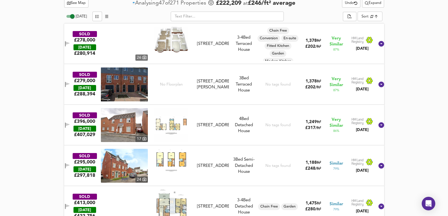
scroll to position [272, 0]
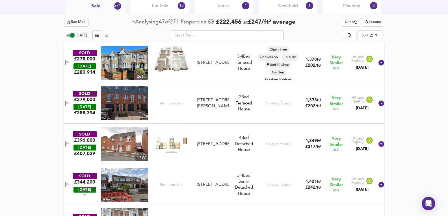
drag, startPoint x: 119, startPoint y: 62, endPoint x: 446, endPoint y: 107, distance: 330.5
click at [119, 62] on img at bounding box center [124, 63] width 47 height 34
click at [214, 77] on div "SOLD £278,000 [DATE] £ 287,288 [GEOGRAPHIC_DATA][STREET_ADDRESS][STREET_ADDRESS…" at bounding box center [217, 63] width 315 height 34
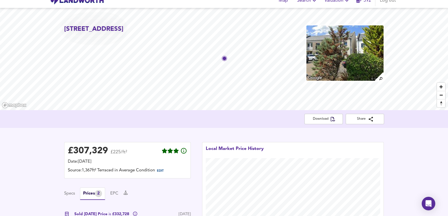
scroll to position [0, 0]
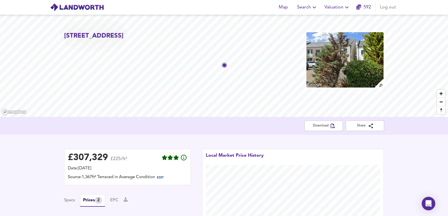
click at [331, 5] on span "Valuation" at bounding box center [337, 7] width 26 height 8
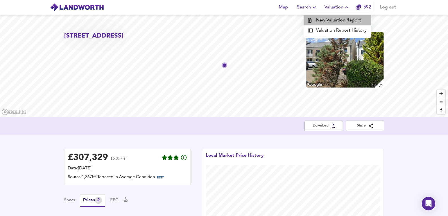
click at [340, 18] on li "New Valuation Report" at bounding box center [337, 20] width 68 height 10
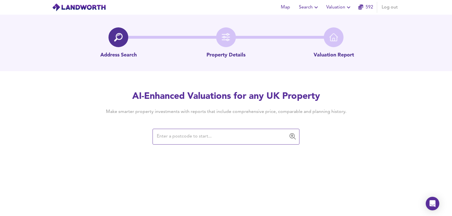
click at [237, 138] on input "text" at bounding box center [221, 136] width 133 height 11
paste input ", CV5 9PL"
drag, startPoint x: 162, startPoint y: 137, endPoint x: 130, endPoint y: 134, distance: 32.1
click at [130, 134] on div "AI-Enhanced Valuations for any UK Property Make smarter property investments wi…" at bounding box center [225, 117] width 271 height 54
click at [385, 137] on div "AI-Enhanced Valuations for any UK Property Make smarter property investments wi…" at bounding box center [226, 117] width 452 height 54
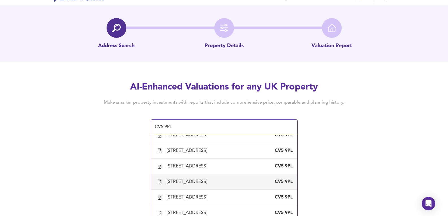
scroll to position [14, 0]
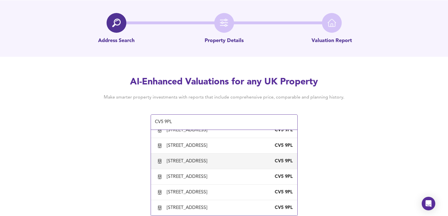
click at [195, 164] on div "[STREET_ADDRESS]" at bounding box center [188, 161] width 43 height 6
type input "[STREET_ADDRESS]"
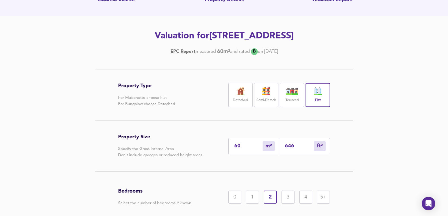
scroll to position [57, 0]
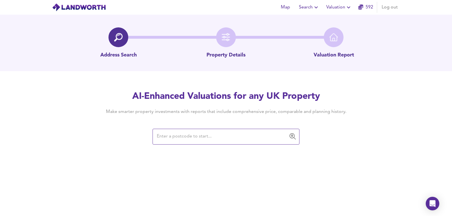
click at [193, 124] on div "AI-Enhanced Valuations for any UK Property Make smarter property investments wi…" at bounding box center [225, 117] width 271 height 54
click at [188, 139] on input "text" at bounding box center [221, 136] width 133 height 11
paste input ", CV5 9PL"
drag, startPoint x: 159, startPoint y: 136, endPoint x: 91, endPoint y: 150, distance: 69.9
click at [91, 150] on div "Map Search Valuation 592 Log out Address Search Property Details Valuation Repo…" at bounding box center [226, 108] width 452 height 216
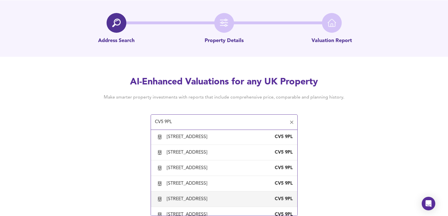
scroll to position [396, 0]
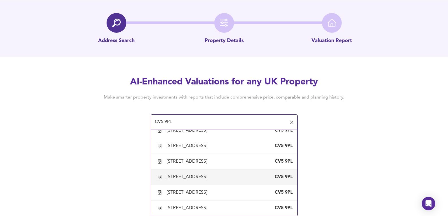
click at [194, 180] on div "[STREET_ADDRESS]" at bounding box center [188, 177] width 43 height 6
type input "[STREET_ADDRESS]"
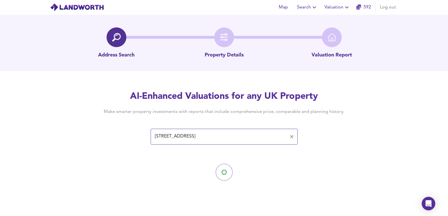
scroll to position [0, 0]
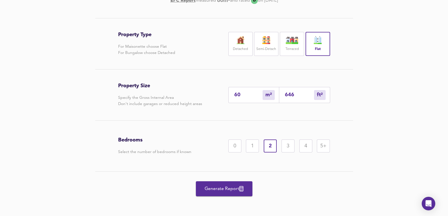
scroll to position [108, 0]
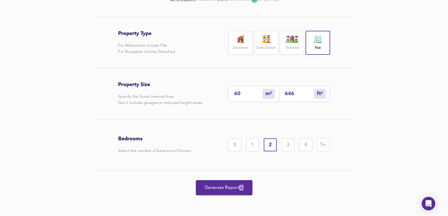
click at [217, 179] on div "Generate Report" at bounding box center [224, 188] width 212 height 34
drag, startPoint x: 233, startPoint y: 183, endPoint x: 222, endPoint y: 185, distance: 10.6
click at [223, 184] on button "Generate Report" at bounding box center [224, 187] width 57 height 15
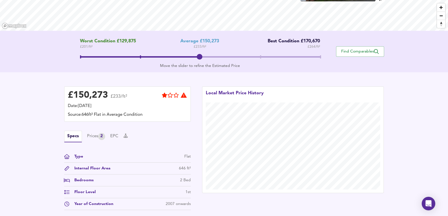
scroll to position [151, 0]
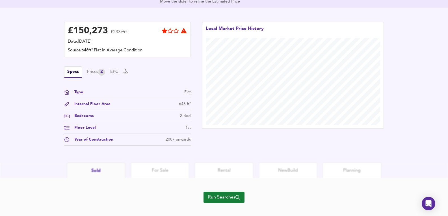
click at [220, 204] on div "Run Searches" at bounding box center [223, 200] width 41 height 45
click at [233, 193] on button "Run Searches" at bounding box center [223, 197] width 41 height 11
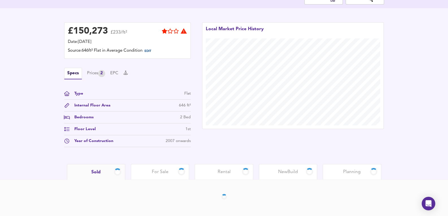
scroll to position [127, 0]
click at [103, 74] on div "2" at bounding box center [101, 73] width 7 height 7
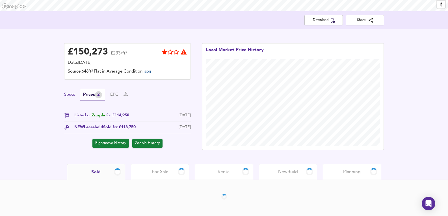
drag, startPoint x: 68, startPoint y: 89, endPoint x: 71, endPoint y: 96, distance: 7.6
click at [70, 92] on div "£ 150,273 £233/ft² Date: [DATE] Source: 646ft² Flat in Average Condition EDIT S…" at bounding box center [127, 95] width 127 height 105
click at [71, 96] on button "Specs" at bounding box center [69, 95] width 11 height 6
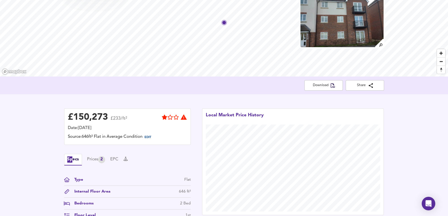
scroll to position [125, 0]
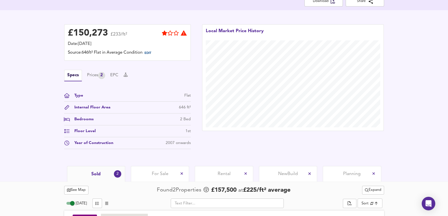
click at [99, 80] on div "Specs Prices 2 EPC" at bounding box center [127, 76] width 127 height 12
click at [100, 73] on div "Prices 2" at bounding box center [96, 75] width 18 height 7
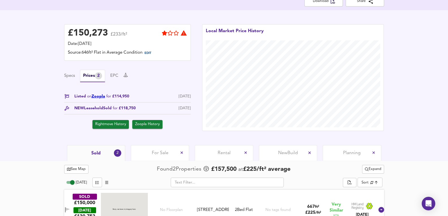
click at [98, 96] on link "Zoopla" at bounding box center [99, 96] width 14 height 4
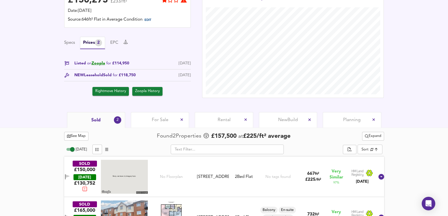
scroll to position [182, 0]
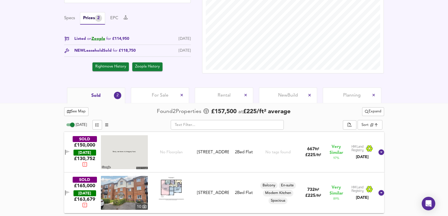
click at [161, 96] on span "For Sale" at bounding box center [160, 95] width 17 height 6
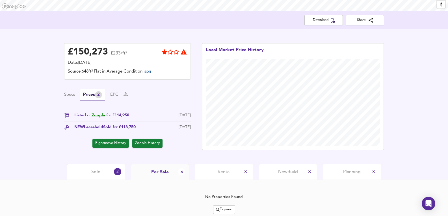
scroll to position [126, 0]
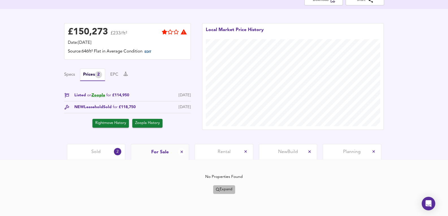
click at [214, 186] on button "Expand" at bounding box center [224, 189] width 22 height 9
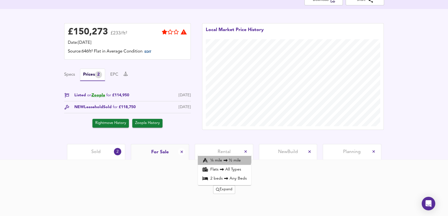
click at [217, 157] on li "¼ mile ½ mile" at bounding box center [224, 160] width 53 height 9
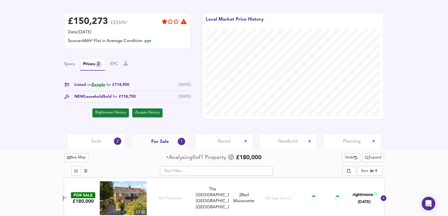
scroll to position [142, 0]
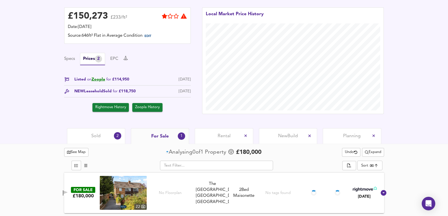
click at [87, 132] on div "Sold 2" at bounding box center [96, 136] width 58 height 16
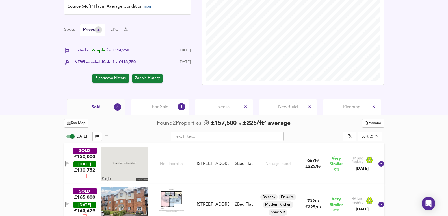
scroll to position [182, 0]
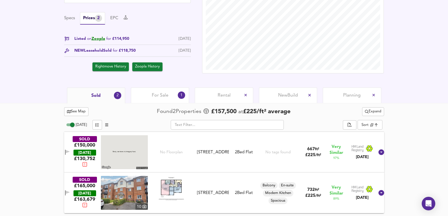
click at [377, 113] on span "Expand" at bounding box center [373, 112] width 16 height 6
click at [378, 124] on icon at bounding box center [375, 123] width 7 height 4
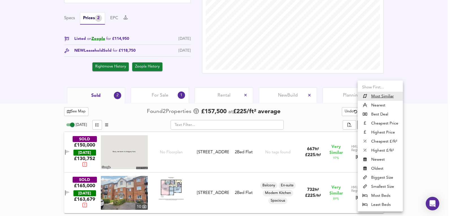
click at [419, 123] on div at bounding box center [226, 108] width 452 height 216
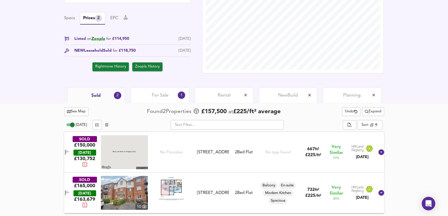
click at [366, 105] on div "See Map Found 2 Propert ies £ 157,500 at £ 225 / ft² average Undo Expand [DATE]…" at bounding box center [224, 159] width 320 height 113
click at [373, 111] on span "Expand" at bounding box center [373, 112] width 16 height 6
click at [383, 131] on li "1 year 2 years" at bounding box center [372, 131] width 48 height 9
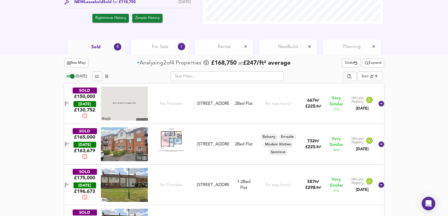
scroll to position [264, 0]
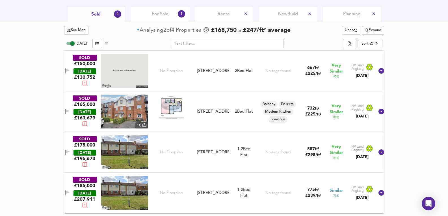
click at [202, 121] on div "SOLD £165,000 [DATE] £ 163,679 10 [STREET_ADDRESS] [STREET_ADDRESS] 2 Bed Flat …" at bounding box center [217, 112] width 315 height 34
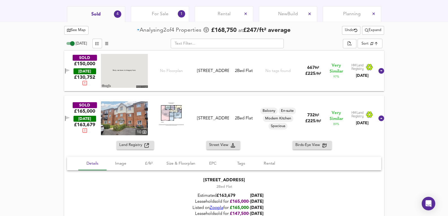
click at [121, 113] on img at bounding box center [124, 118] width 47 height 34
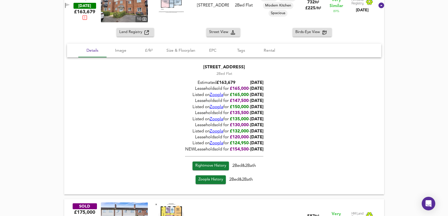
scroll to position [444, 0]
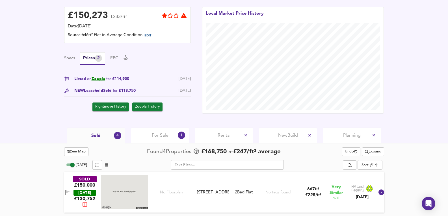
click at [174, 137] on div "For Sale 1" at bounding box center [160, 136] width 58 height 16
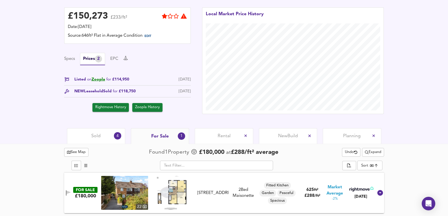
click at [378, 152] on span "Expand" at bounding box center [373, 152] width 16 height 6
click at [375, 162] on icon at bounding box center [373, 164] width 7 height 4
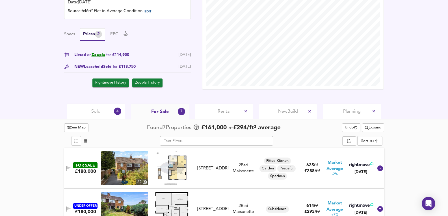
scroll to position [216, 0]
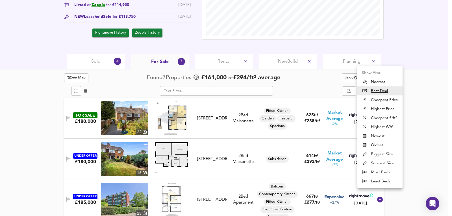
click at [379, 79] on li "Nearest" at bounding box center [379, 81] width 45 height 9
type input "distancetocenter"
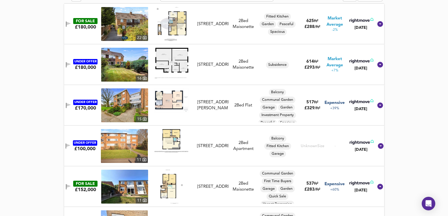
scroll to position [310, 0]
click at [130, 104] on img at bounding box center [124, 106] width 47 height 34
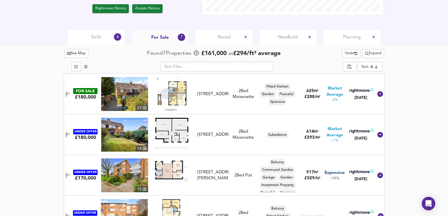
scroll to position [273, 0]
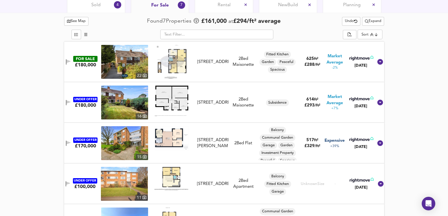
click at [139, 145] on img at bounding box center [124, 143] width 47 height 34
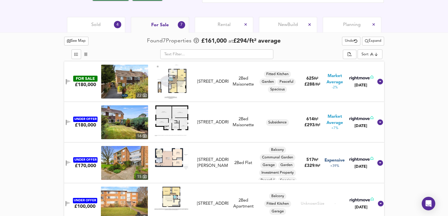
scroll to position [197, 0]
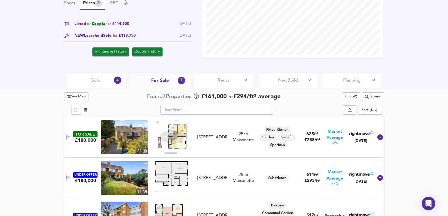
click at [102, 82] on div "Sold 4" at bounding box center [96, 81] width 58 height 16
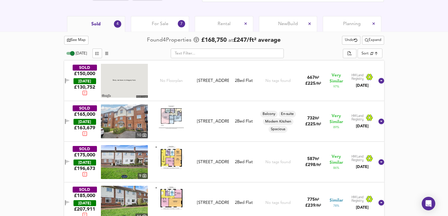
scroll to position [264, 0]
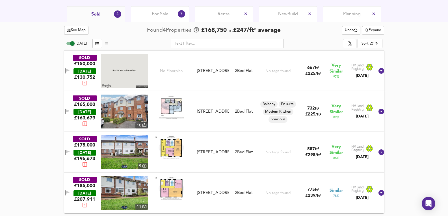
click at [174, 195] on img at bounding box center [171, 188] width 34 height 24
click at [173, 148] on img at bounding box center [171, 147] width 34 height 24
click at [141, 157] on img at bounding box center [124, 152] width 47 height 34
click at [283, 170] on div "SOLD £175,000 [DATE] £ 196,673 9 [STREET_ADDRESS] [STREET_ADDRESS] 2 Bed Flat N…" at bounding box center [224, 152] width 320 height 41
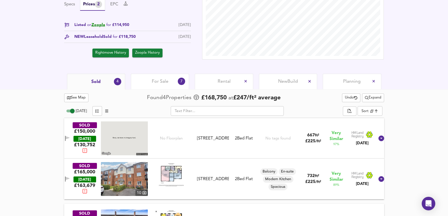
scroll to position [151, 0]
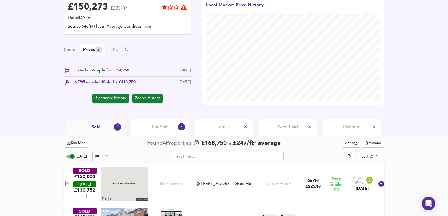
click at [179, 132] on div "For Sale 7" at bounding box center [160, 127] width 58 height 16
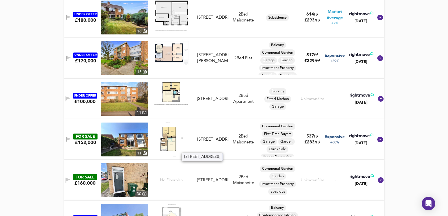
scroll to position [339, 0]
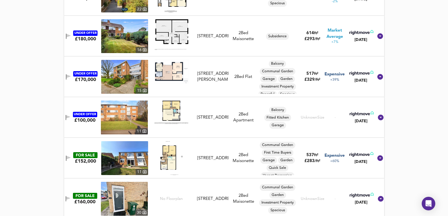
click at [125, 114] on img at bounding box center [124, 118] width 47 height 34
click at [127, 122] on img at bounding box center [124, 118] width 47 height 34
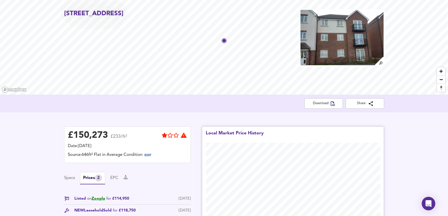
scroll to position [19, 0]
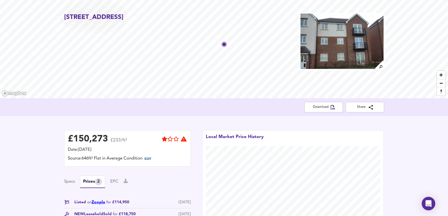
click at [101, 201] on link "Zoopla" at bounding box center [99, 202] width 14 height 4
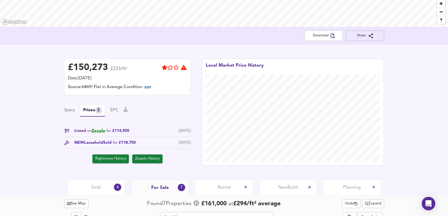
scroll to position [75, 0]
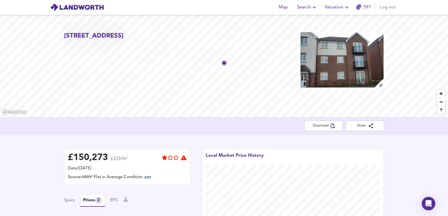
click at [349, 6] on icon "button" at bounding box center [346, 7] width 7 height 7
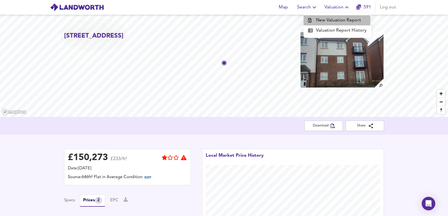
click at [333, 21] on li "New Valuation Report" at bounding box center [337, 20] width 68 height 10
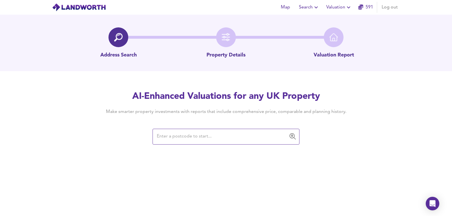
click at [176, 134] on input "text" at bounding box center [221, 136] width 133 height 11
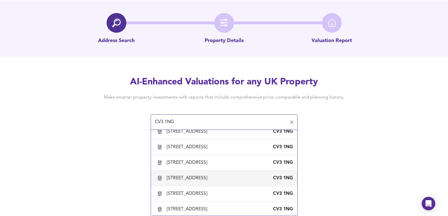
scroll to position [769, 0]
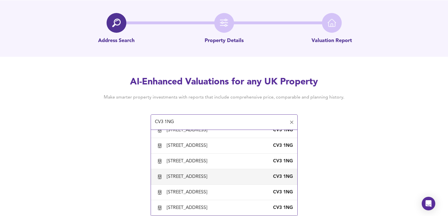
click at [204, 177] on div "[STREET_ADDRESS]" at bounding box center [188, 177] width 43 height 6
type input "[STREET_ADDRESS]"
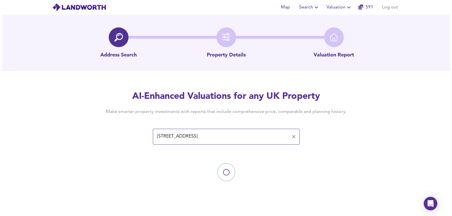
scroll to position [0, 0]
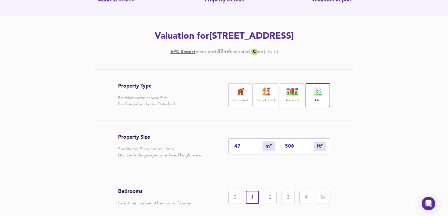
scroll to position [108, 0]
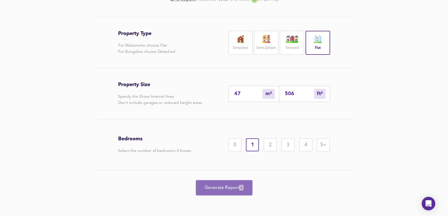
click at [232, 188] on span "Generate Report" at bounding box center [223, 188] width 45 height 8
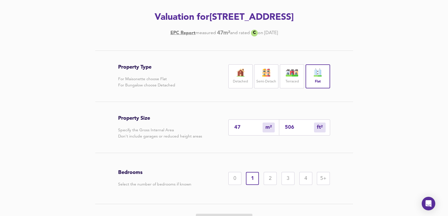
scroll to position [14, 0]
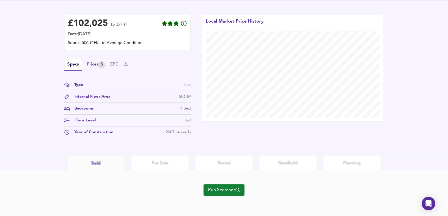
click at [92, 68] on div "Prices 3" at bounding box center [96, 64] width 18 height 7
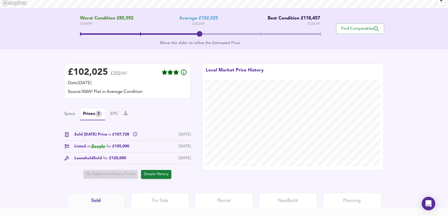
scroll to position [109, 0]
click at [96, 146] on link "Zoopla" at bounding box center [99, 146] width 14 height 4
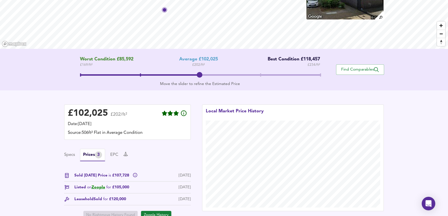
scroll to position [15, 0]
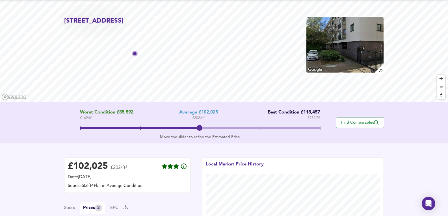
click at [366, 56] on img at bounding box center [345, 45] width 78 height 57
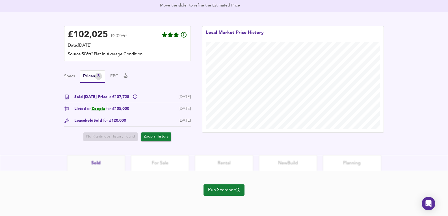
click at [231, 189] on span "Run Searches" at bounding box center [224, 190] width 32 height 8
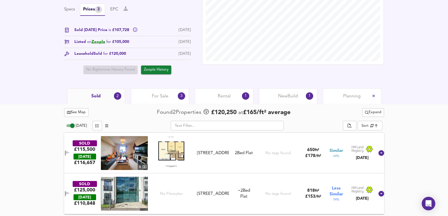
scroll to position [192, 0]
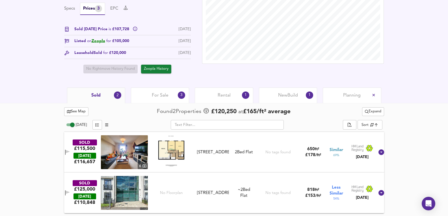
click at [215, 149] on div "[STREET_ADDRESS]" at bounding box center [213, 152] width 32 height 6
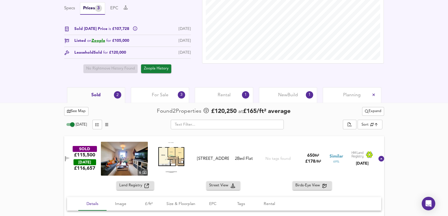
click at [144, 152] on img at bounding box center [124, 159] width 47 height 34
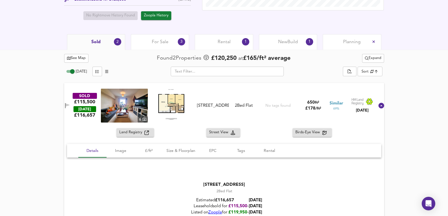
drag, startPoint x: 146, startPoint y: 36, endPoint x: 155, endPoint y: 35, distance: 8.6
click at [146, 36] on div "For Sale 3" at bounding box center [160, 42] width 58 height 16
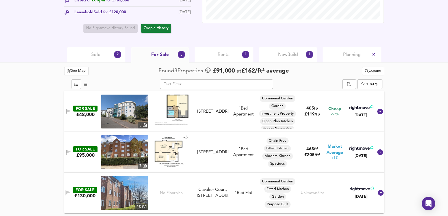
scroll to position [12, 0]
click at [115, 115] on img at bounding box center [124, 112] width 47 height 34
click at [136, 191] on img at bounding box center [124, 193] width 47 height 34
click at [292, 55] on span "New Build" at bounding box center [288, 55] width 20 height 6
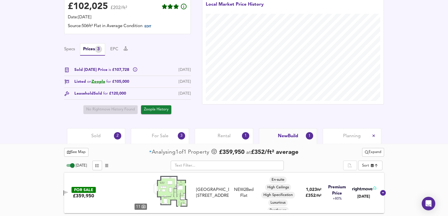
scroll to position [151, 0]
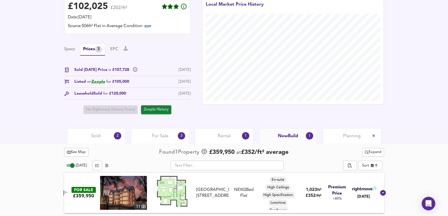
click at [214, 132] on div "Rental 1" at bounding box center [224, 136] width 58 height 16
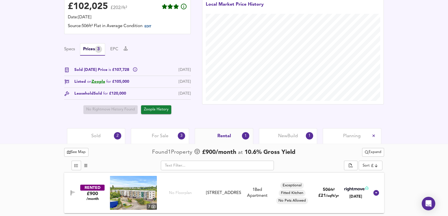
click at [128, 190] on img at bounding box center [133, 193] width 47 height 34
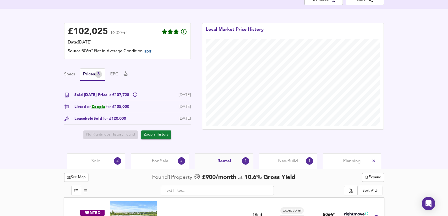
scroll to position [151, 0]
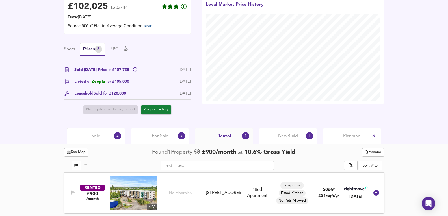
click at [107, 139] on div "Sold 2" at bounding box center [96, 136] width 58 height 16
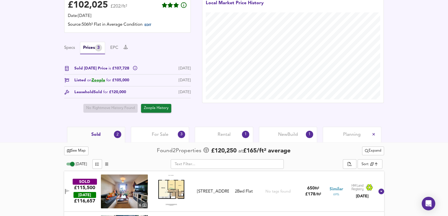
scroll to position [192, 0]
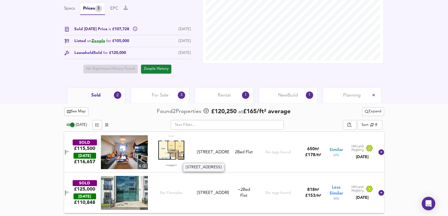
click at [219, 190] on div "[STREET_ADDRESS]" at bounding box center [213, 193] width 32 height 6
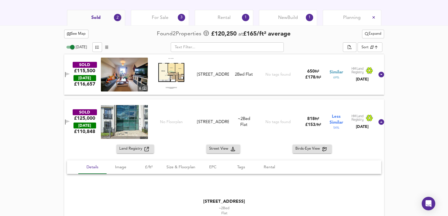
scroll to position [268, 0]
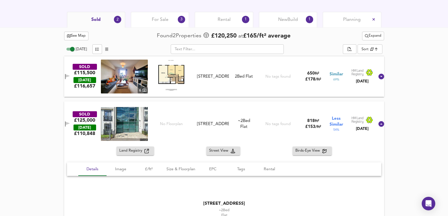
click at [378, 37] on span "Expand" at bounding box center [373, 36] width 16 height 6
click at [381, 57] on li "1 year 2 years" at bounding box center [372, 56] width 48 height 9
click at [407, 71] on div "See Map Found 2 Propert ies £ 120,250 at £ 165 / ft² average Expand [DATE] ​ So…" at bounding box center [224, 164] width 448 height 275
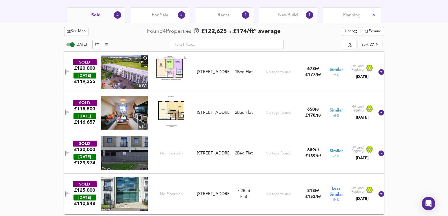
scroll to position [274, 0]
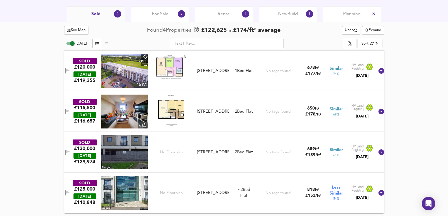
click at [142, 78] on img at bounding box center [124, 71] width 47 height 34
click at [248, 78] on div "SOLD £120,000 [DATE] £ 119,355 15 [STREET_ADDRESS][GEOGRAPHIC_DATA][STREET_ADDR…" at bounding box center [217, 71] width 315 height 34
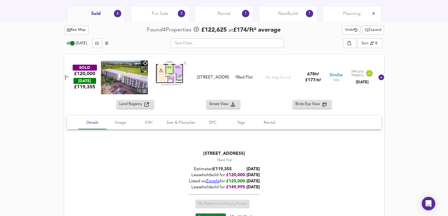
drag, startPoint x: 159, startPoint y: 19, endPoint x: 45, endPoint y: 65, distance: 122.4
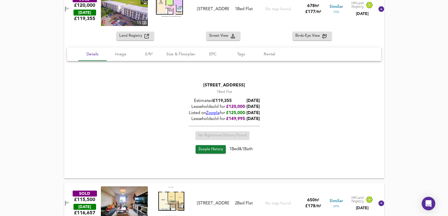
scroll to position [424, 0]
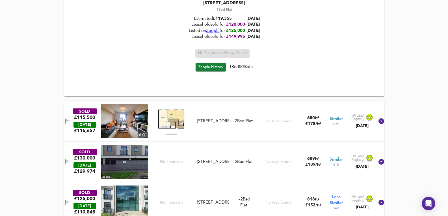
click at [246, 126] on div "SOLD £115,500 [DATE] £ 116,657 6 [STREET_ADDRESS][GEOGRAPHIC_DATA][STREET_ADDRE…" at bounding box center [217, 121] width 315 height 34
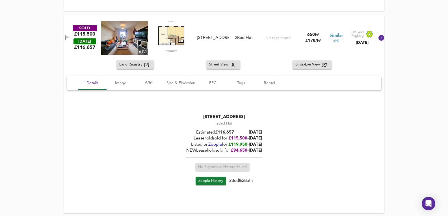
scroll to position [519, 0]
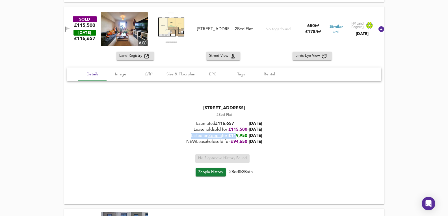
drag, startPoint x: 244, startPoint y: 133, endPoint x: 266, endPoint y: 132, distance: 22.1
click at [262, 132] on div "Estimated £ 116,657 [DATE] Leasehold sold for £ 115,500 - [DATE] Listed on Zoop…" at bounding box center [224, 132] width 76 height 29
click at [262, 132] on span "[DATE]" at bounding box center [255, 130] width 13 height 4
drag, startPoint x: 271, startPoint y: 135, endPoint x: 283, endPoint y: 137, distance: 12.0
click at [283, 137] on div "[STREET_ADDRESS] 2 Bed Flat Estimated £ 116,657 [DATE] Leasehold sold for £ 115…" at bounding box center [224, 141] width 314 height 87
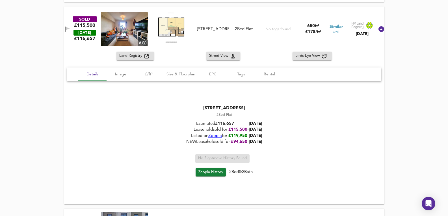
click at [283, 136] on div "[STREET_ADDRESS] 2 Bed Flat Estimated £ 116,657 [DATE] Leasehold sold for £ 115…" at bounding box center [224, 141] width 314 height 87
drag, startPoint x: 257, startPoint y: 136, endPoint x: 261, endPoint y: 137, distance: 3.8
click at [261, 137] on span "[DATE]" at bounding box center [255, 136] width 13 height 4
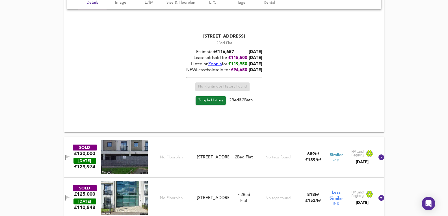
scroll to position [596, 0]
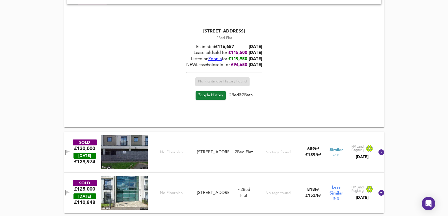
click at [216, 136] on div "SOLD £130,000 [DATE] £ 129,974 [GEOGRAPHIC_DATA][STREET_ADDRESS][STREET_ADDRESS…" at bounding box center [217, 152] width 315 height 34
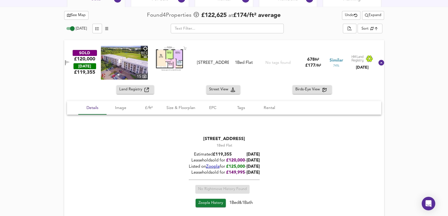
scroll to position [274, 0]
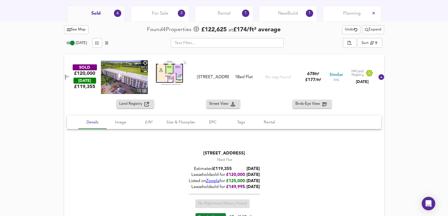
click at [158, 11] on span "For Sale" at bounding box center [160, 13] width 17 height 6
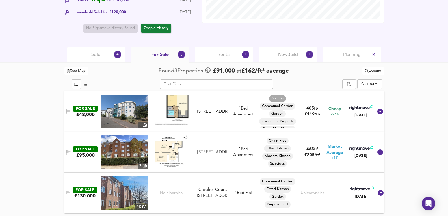
click at [140, 142] on img at bounding box center [124, 152] width 47 height 34
